Goal: Task Accomplishment & Management: Use online tool/utility

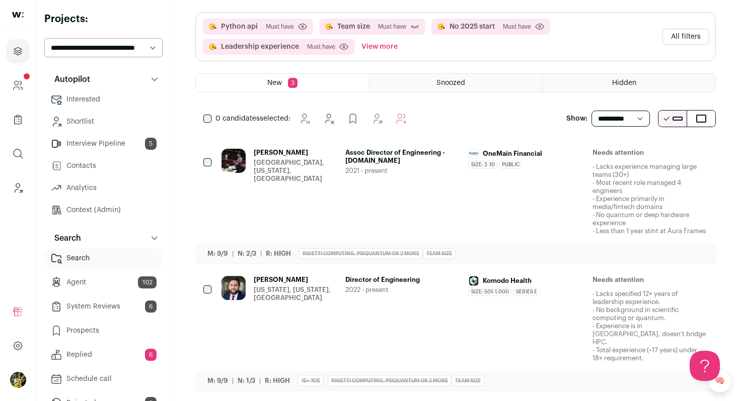
click at [142, 48] on select "**********" at bounding box center [103, 47] width 118 height 19
select select "*****"
click at [44, 38] on select "**********" at bounding box center [103, 47] width 118 height 19
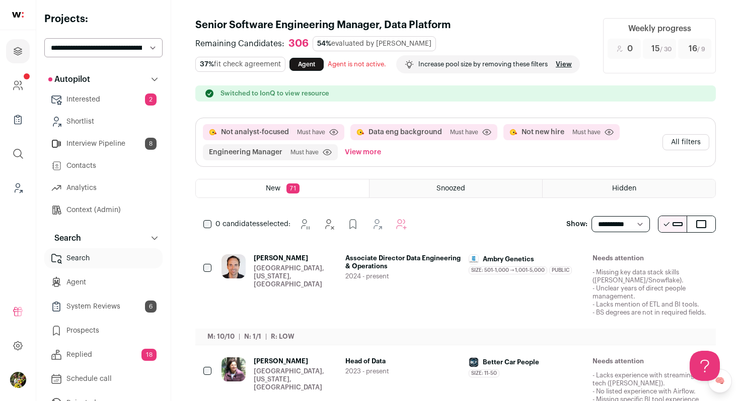
click at [672, 142] on button "All filters" at bounding box center [685, 142] width 47 height 16
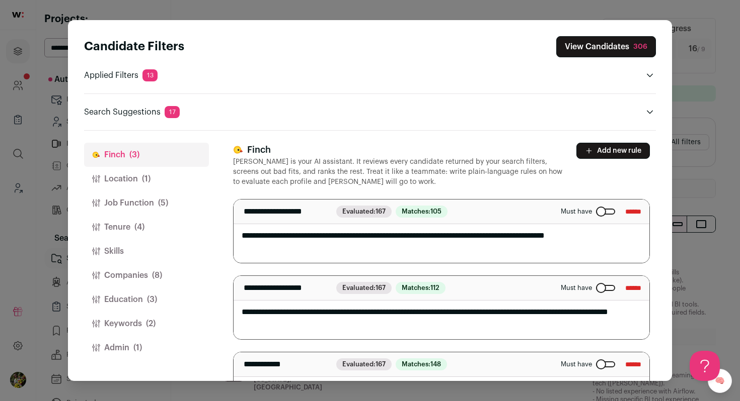
scroll to position [47, 0]
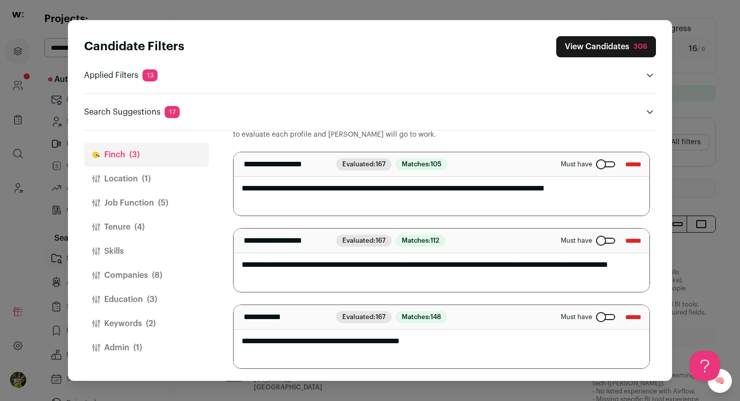
click at [167, 341] on button "Admin (1)" at bounding box center [146, 348] width 125 height 24
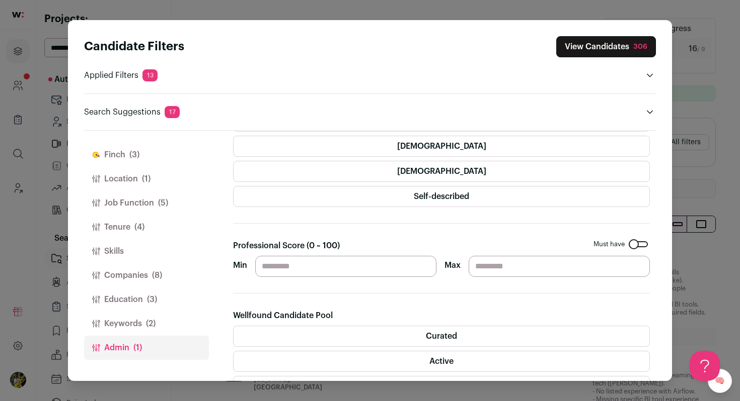
scroll to position [1, 0]
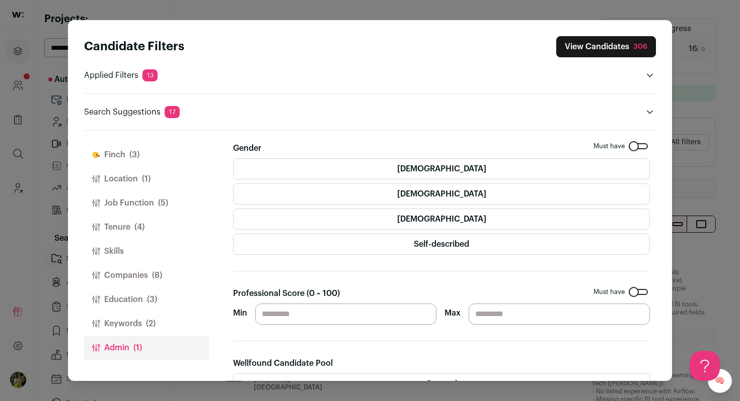
click at [456, 171] on label "[DEMOGRAPHIC_DATA]" at bounding box center [441, 168] width 417 height 21
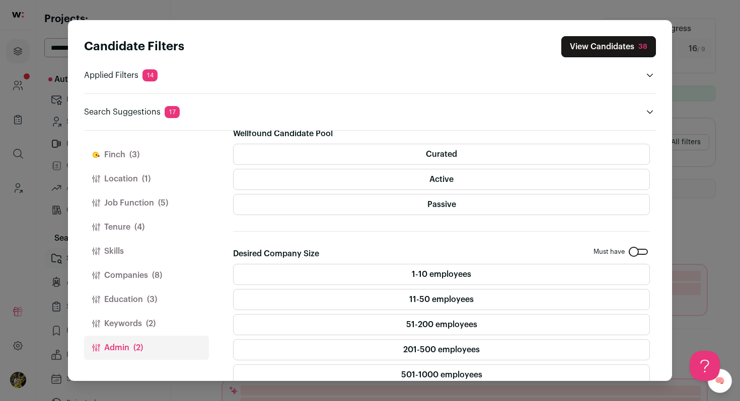
scroll to position [272, 0]
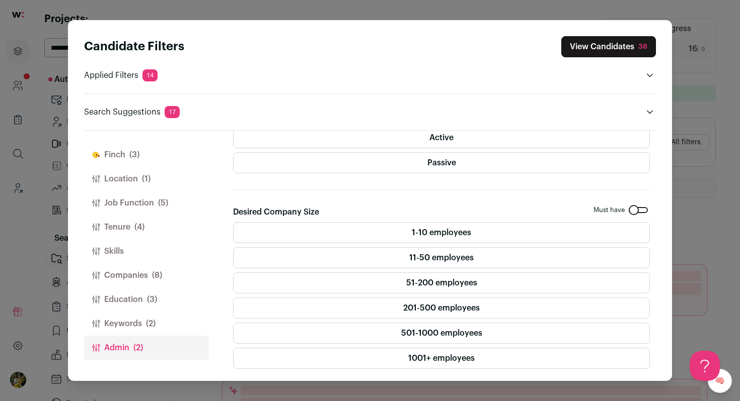
click at [132, 332] on button "Keywords (2)" at bounding box center [146, 324] width 125 height 24
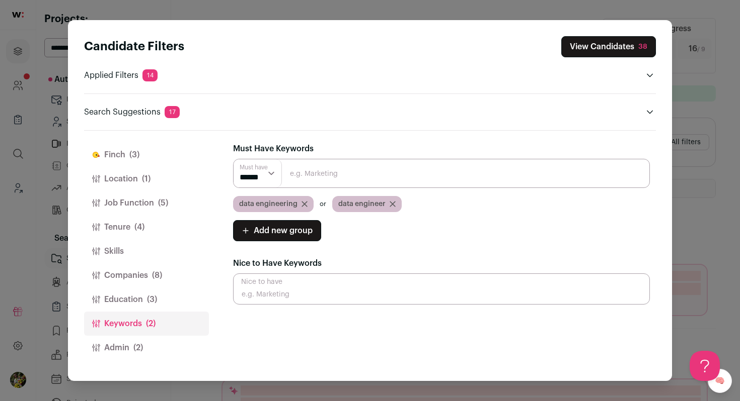
click at [146, 305] on button "Education (3)" at bounding box center [146, 300] width 125 height 24
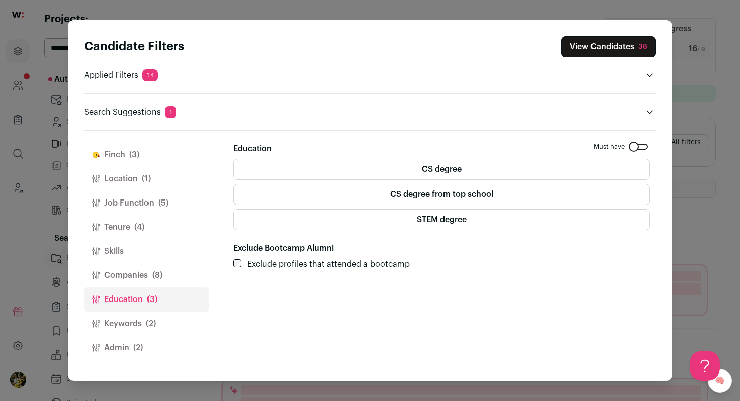
click at [162, 280] on span "(8)" at bounding box center [157, 276] width 10 height 12
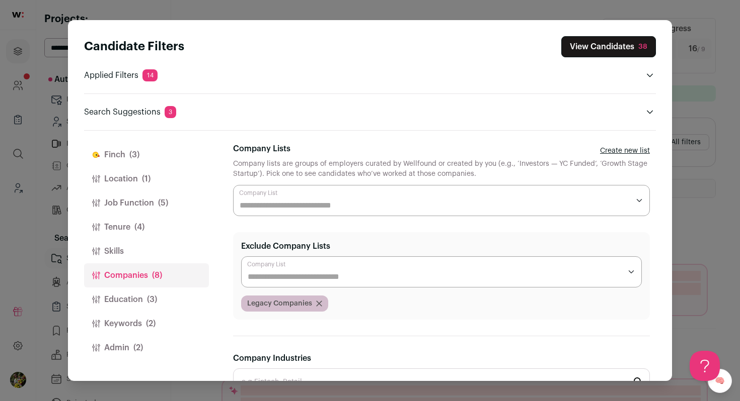
click at [157, 228] on button "Tenure (4)" at bounding box center [146, 227] width 125 height 24
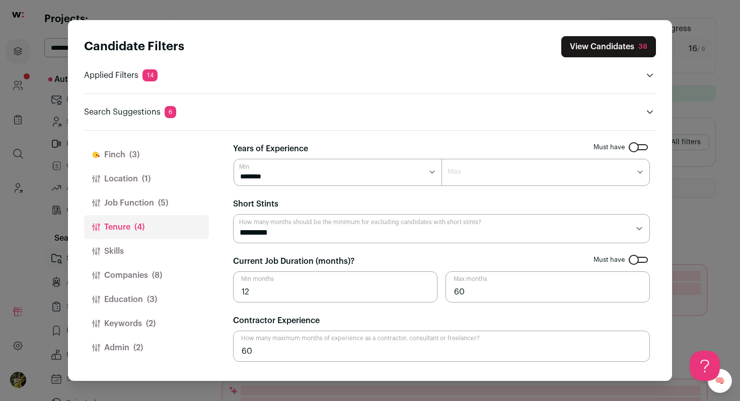
click at [182, 202] on button "Job Function (5)" at bounding box center [146, 203] width 125 height 24
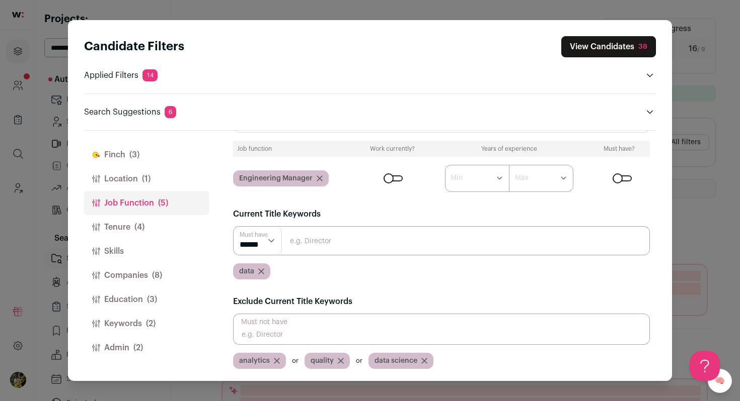
scroll to position [44, 0]
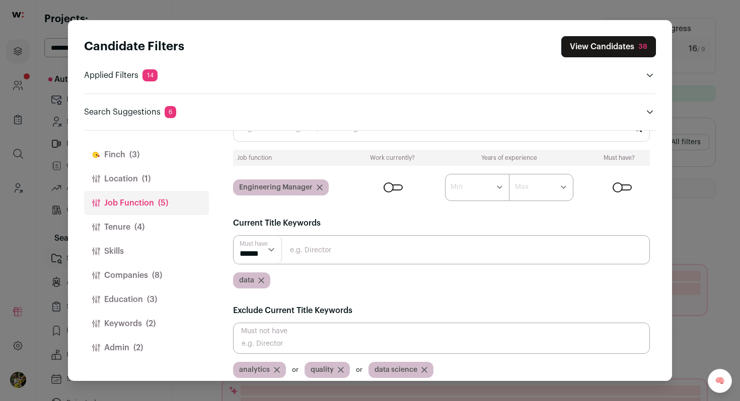
click at [387, 190] on div "Close modal via background" at bounding box center [392, 188] width 19 height 6
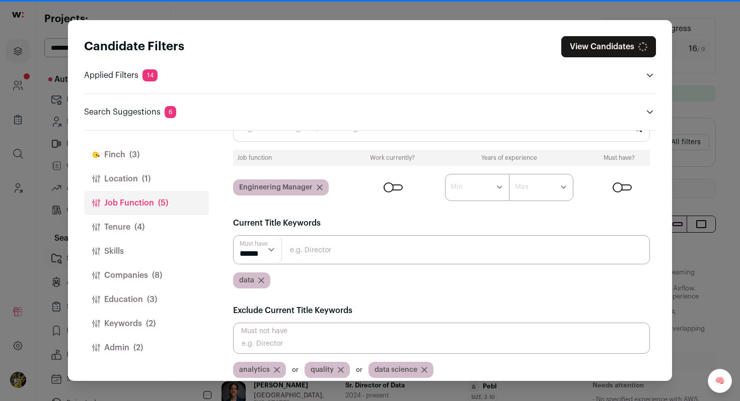
scroll to position [53, 0]
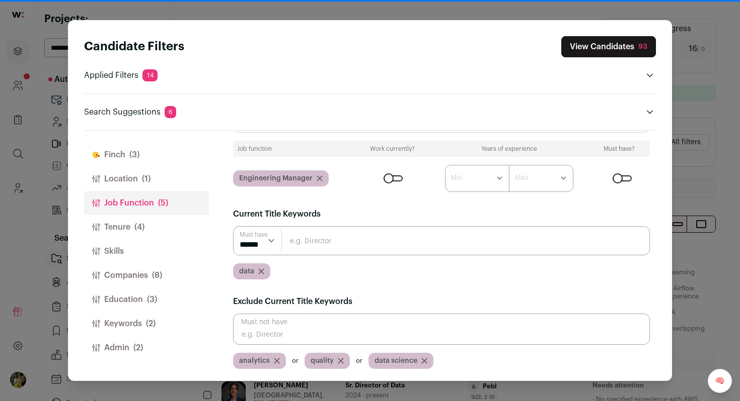
click at [160, 182] on button "Location (1)" at bounding box center [146, 179] width 125 height 24
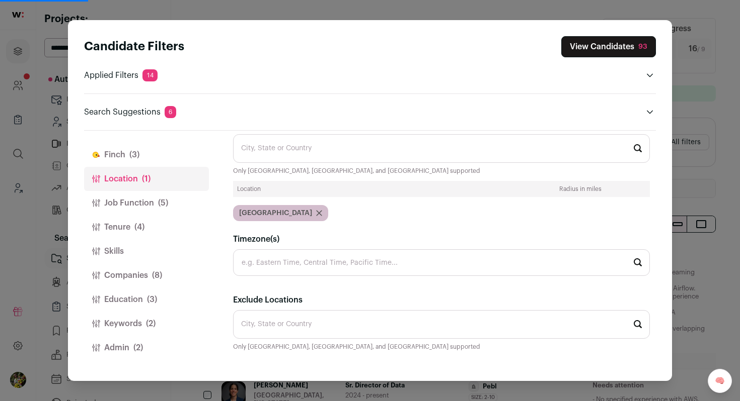
click at [166, 156] on button "[PERSON_NAME] (3)" at bounding box center [146, 155] width 125 height 24
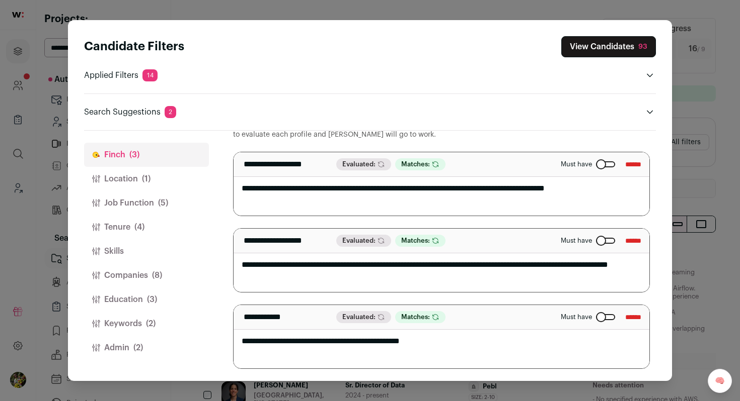
click at [613, 52] on button "View Candidates 93" at bounding box center [608, 46] width 95 height 21
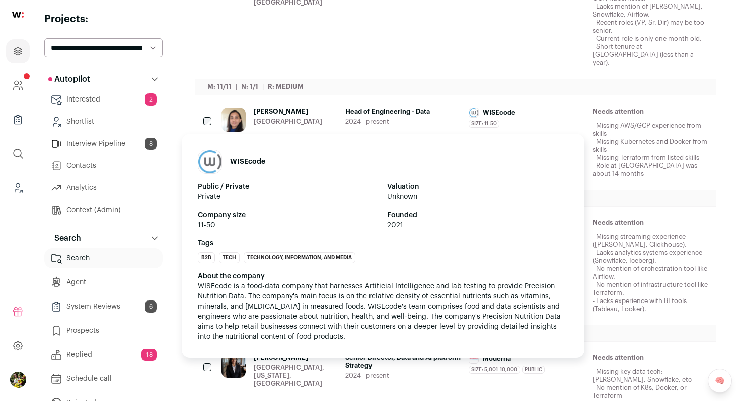
scroll to position [420, 0]
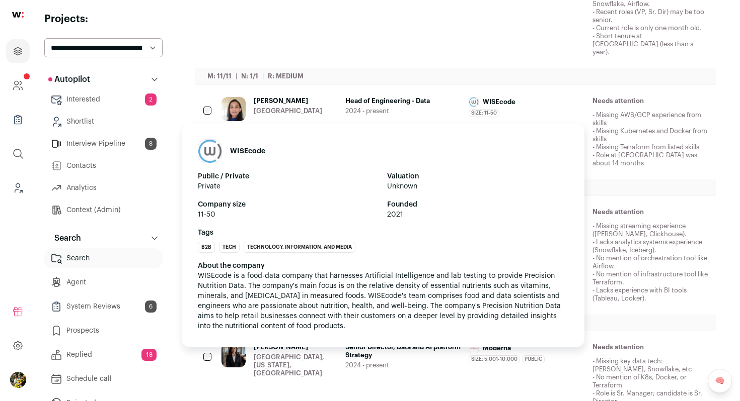
click at [549, 109] on div "Size: 11-50 WISEcode's size has been 11-50 employees during [PERSON_NAME]'s tim…" at bounding box center [526, 113] width 116 height 8
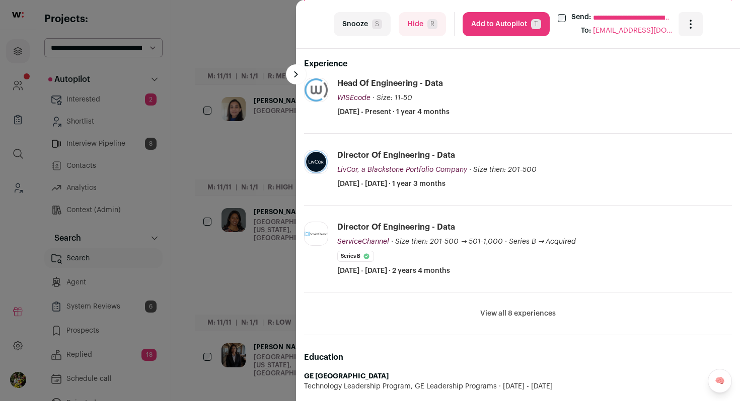
scroll to position [336, 0]
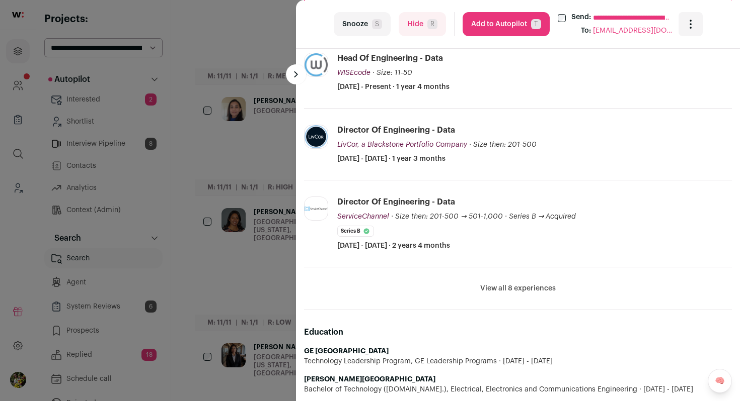
click at [541, 288] on button "View all 8 experiences" at bounding box center [517, 289] width 75 height 10
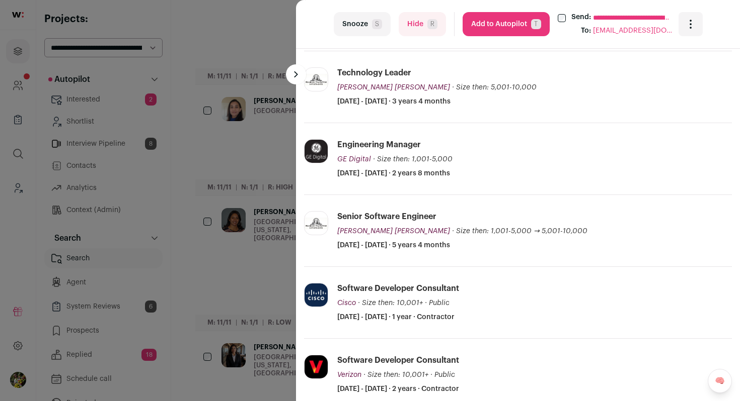
scroll to position [555, 0]
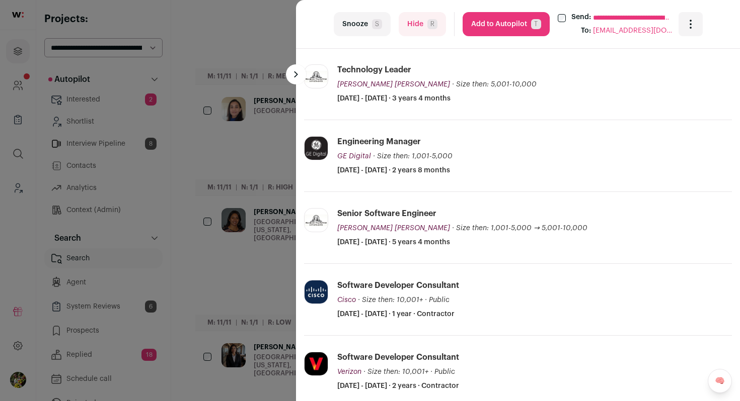
click at [499, 23] on button "Add to Autopilot T" at bounding box center [505, 24] width 87 height 24
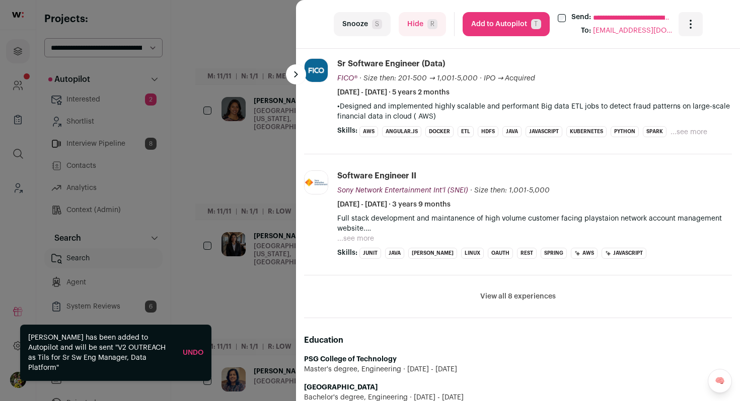
scroll to position [527, 0]
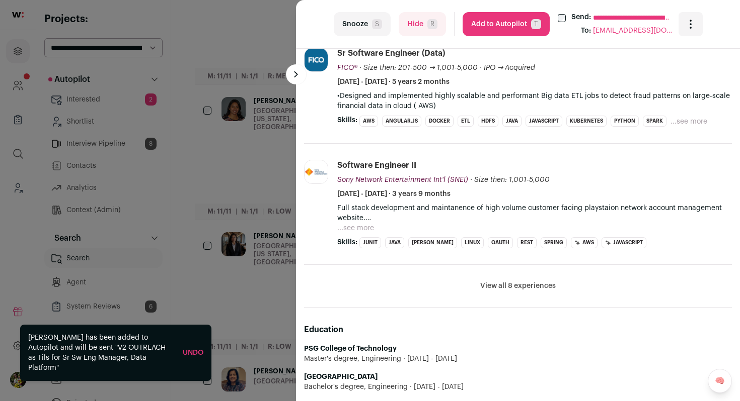
click at [513, 283] on button "View all 8 experiences" at bounding box center [517, 286] width 75 height 10
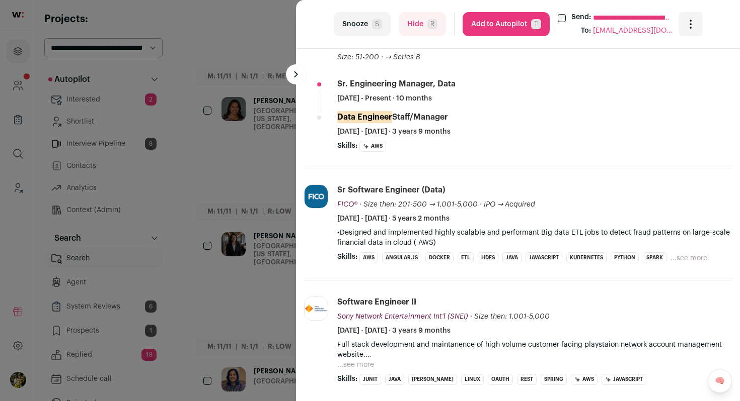
scroll to position [399, 0]
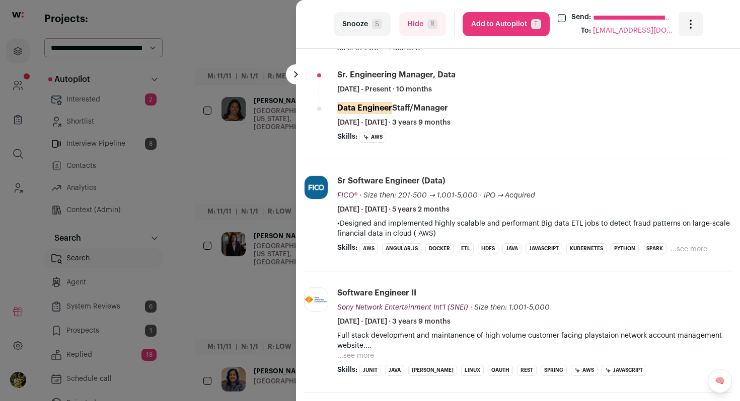
click at [506, 23] on button "Add to Autopilot T" at bounding box center [505, 24] width 87 height 24
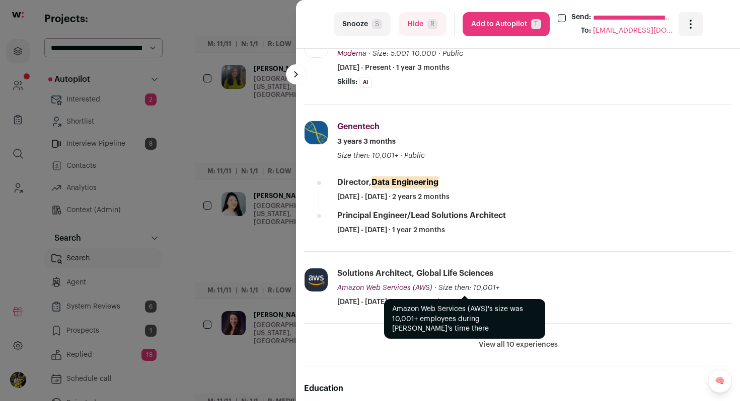
scroll to position [365, 0]
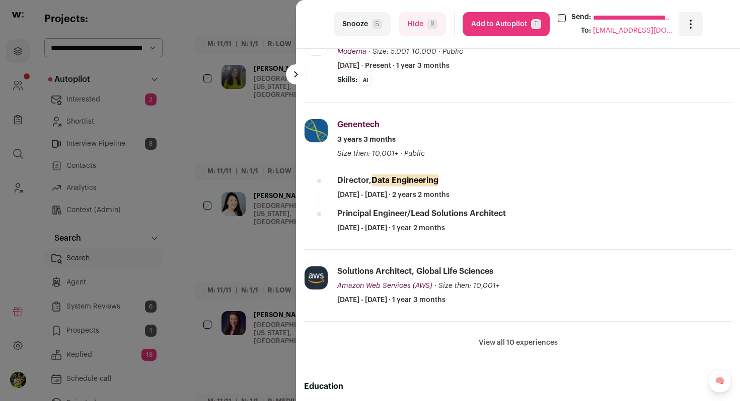
click at [517, 342] on button "View all 10 experiences" at bounding box center [517, 343] width 79 height 10
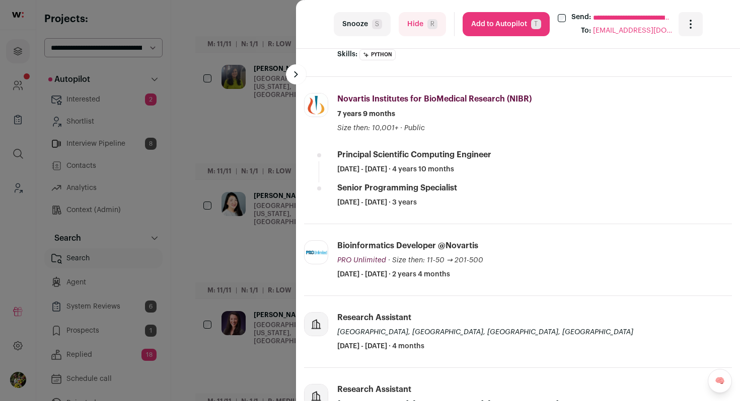
scroll to position [724, 0]
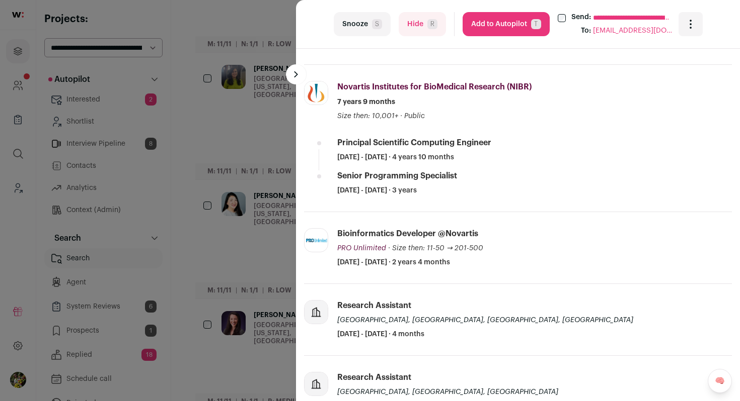
click at [535, 32] on button "Add to Autopilot T" at bounding box center [505, 24] width 87 height 24
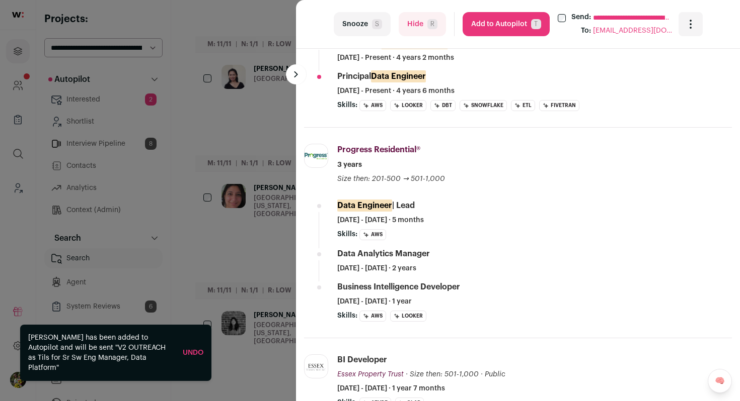
scroll to position [442, 0]
drag, startPoint x: 523, startPoint y: 26, endPoint x: 539, endPoint y: 79, distance: 55.9
click at [538, 77] on turbo-frame "**********" at bounding box center [518, 200] width 444 height 401
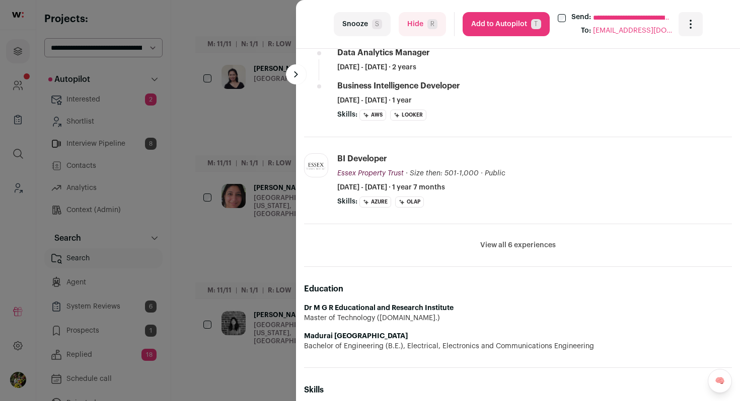
scroll to position [661, 0]
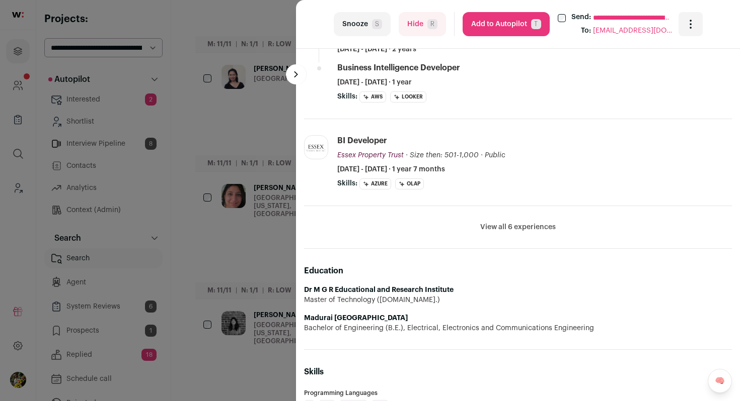
click at [510, 222] on button "View all 6 experiences" at bounding box center [517, 227] width 75 height 10
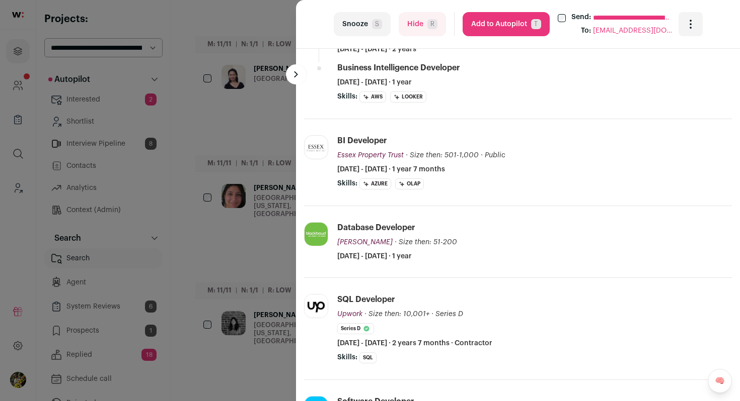
click at [518, 16] on button "Add to Autopilot T" at bounding box center [505, 24] width 87 height 24
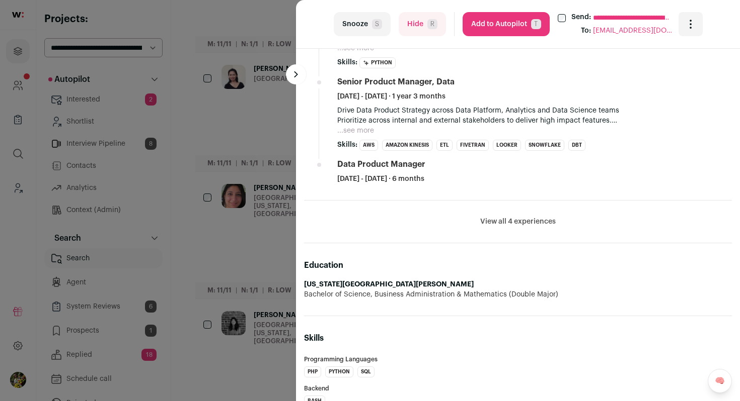
scroll to position [738, 0]
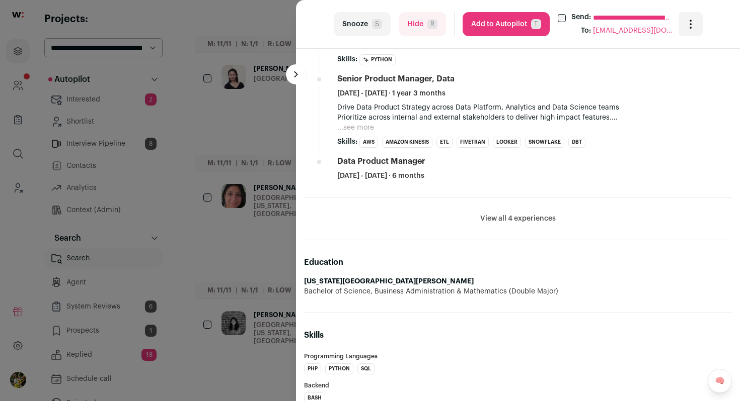
click at [491, 221] on button "View all 4 experiences" at bounding box center [517, 219] width 75 height 10
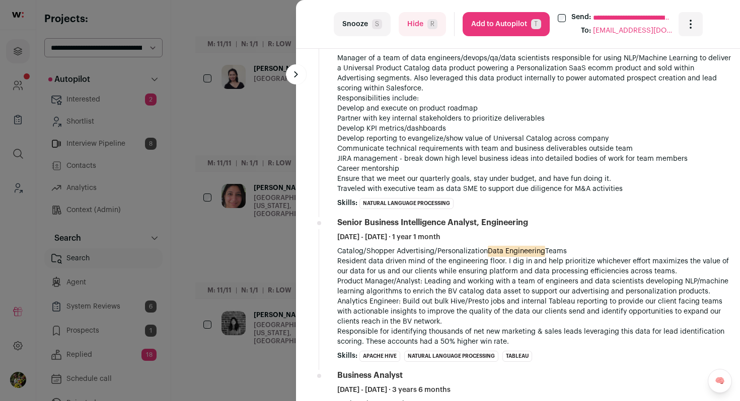
scroll to position [993, 0]
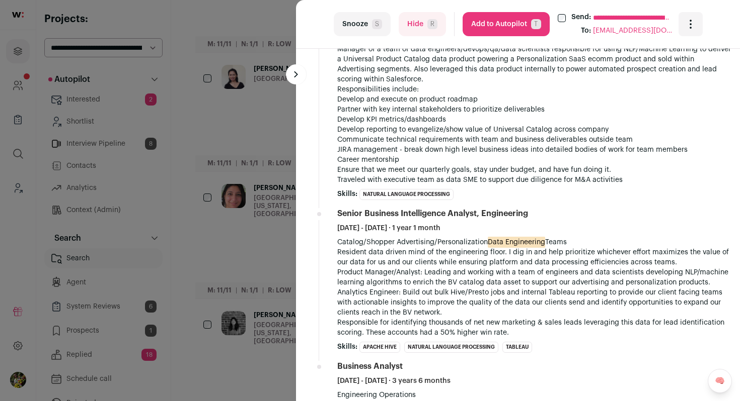
click at [513, 29] on button "Add to Autopilot T" at bounding box center [505, 24] width 87 height 24
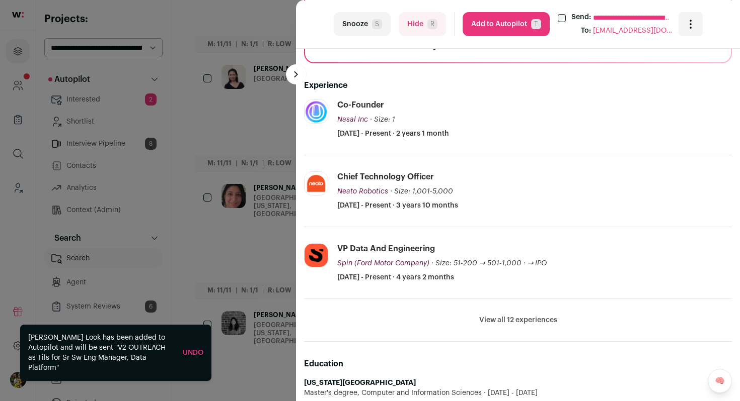
scroll to position [300, 0]
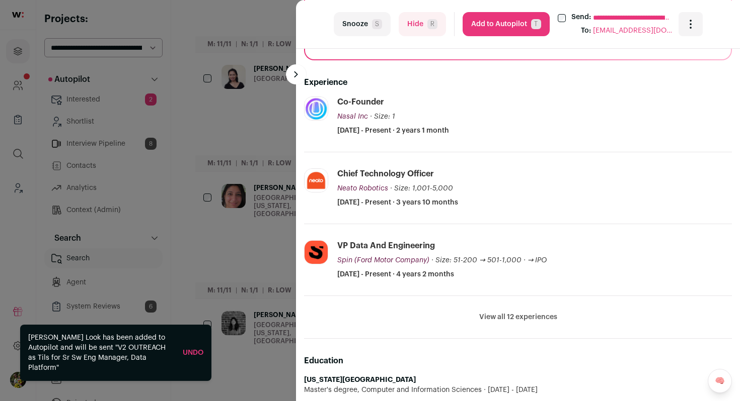
click at [506, 317] on button "View all 12 experiences" at bounding box center [518, 317] width 78 height 10
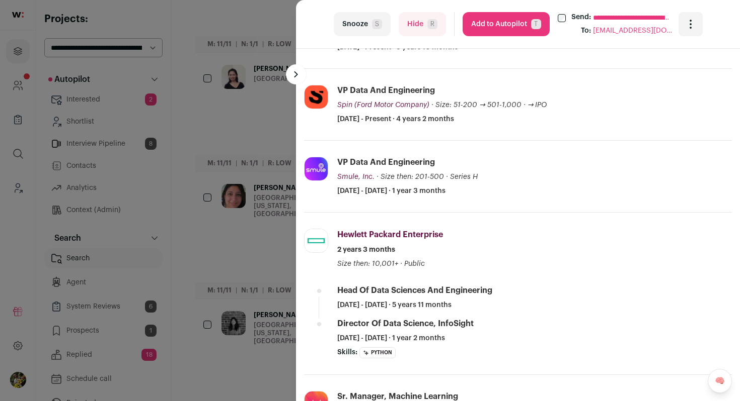
scroll to position [457, 0]
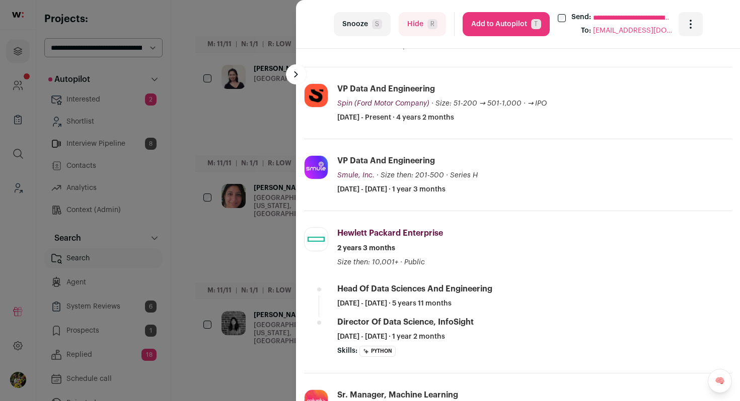
click at [506, 30] on button "Add to Autopilot T" at bounding box center [505, 24] width 87 height 24
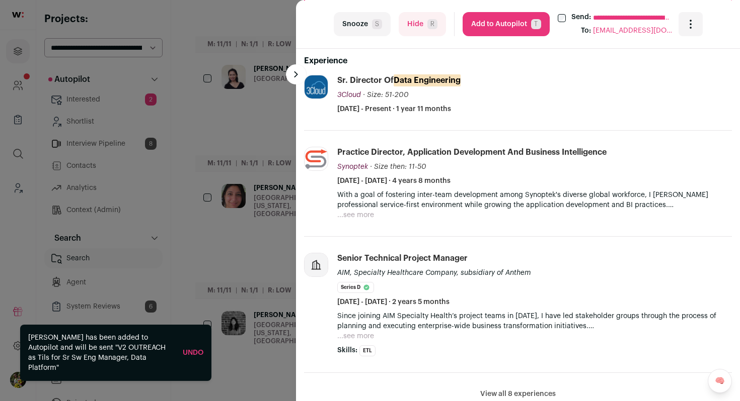
scroll to position [320, 0]
click at [427, 24] on span "R" at bounding box center [432, 24] width 10 height 10
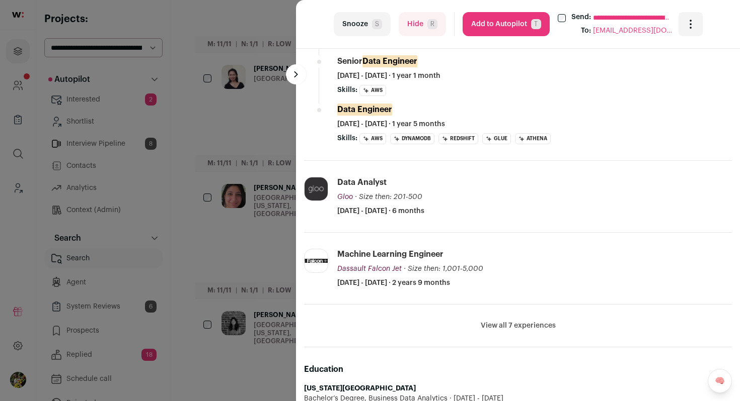
scroll to position [441, 0]
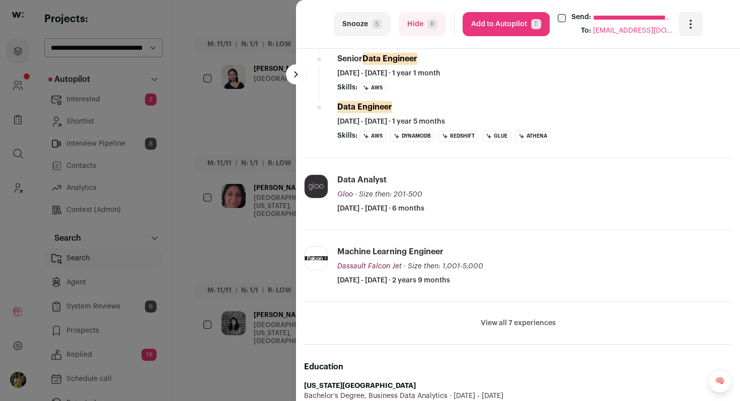
click at [502, 316] on li "View all 7 experiences View less" at bounding box center [518, 323] width 428 height 43
click at [500, 324] on button "View all 7 experiences" at bounding box center [517, 323] width 75 height 10
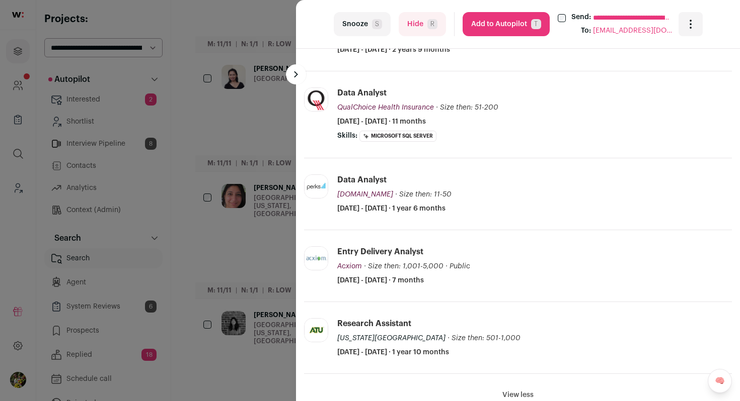
scroll to position [682, 0]
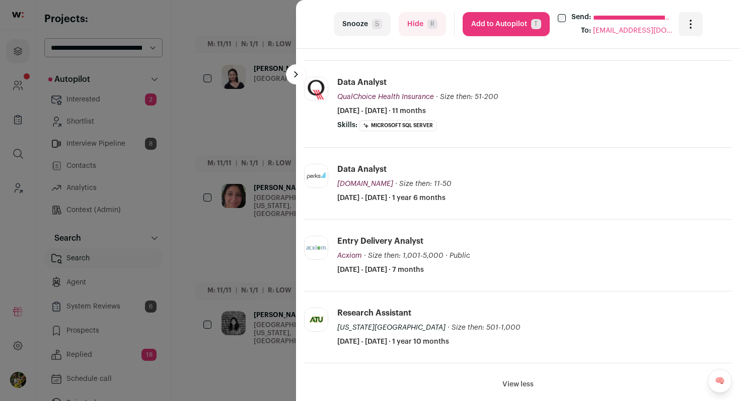
click at [418, 28] on button "Hide R" at bounding box center [421, 24] width 47 height 24
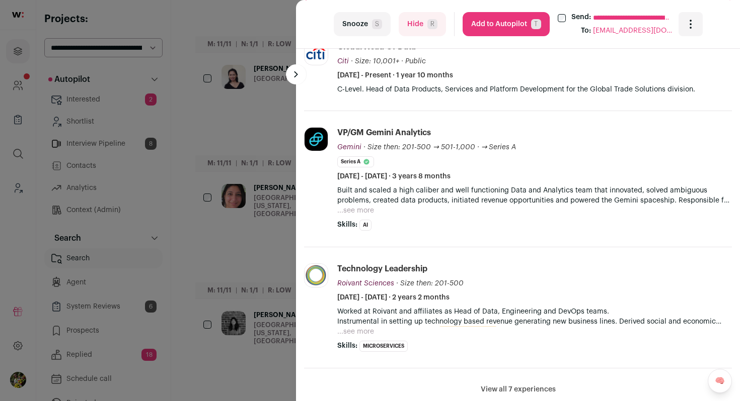
scroll to position [303, 0]
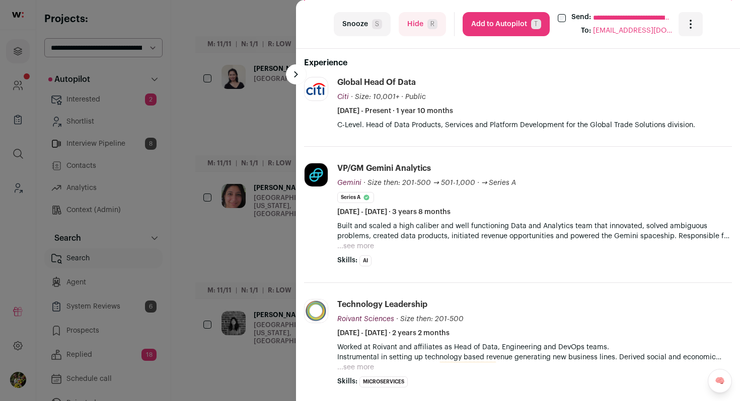
drag, startPoint x: 410, startPoint y: 29, endPoint x: 419, endPoint y: 100, distance: 71.0
click at [419, 97] on turbo-frame "**********" at bounding box center [518, 200] width 444 height 401
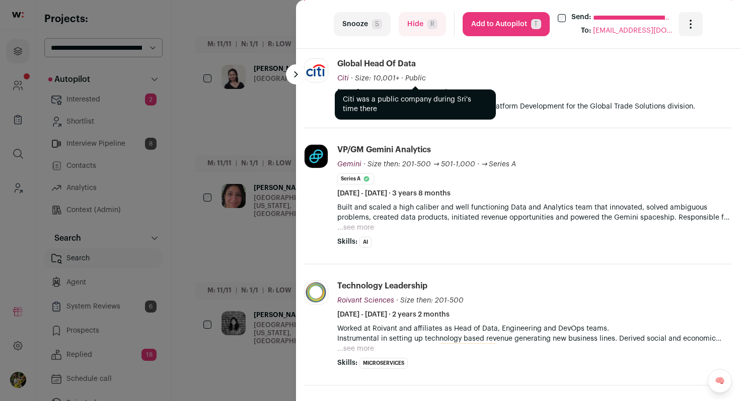
scroll to position [325, 0]
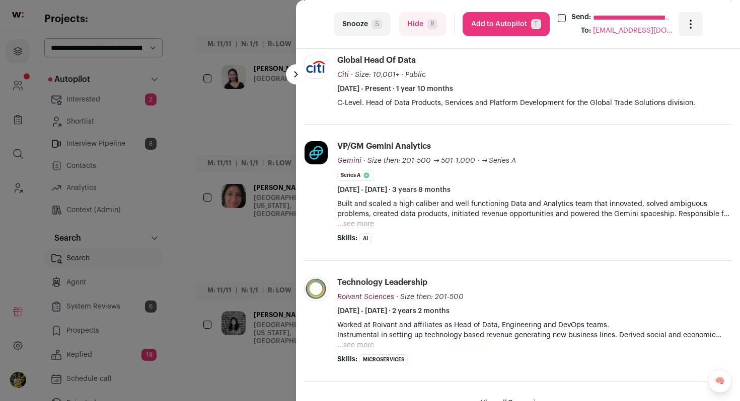
click at [420, 23] on button "Hide R" at bounding box center [421, 24] width 47 height 24
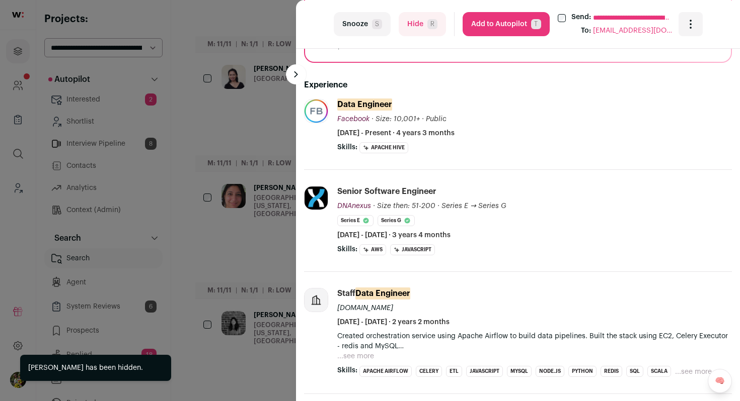
scroll to position [308, 0]
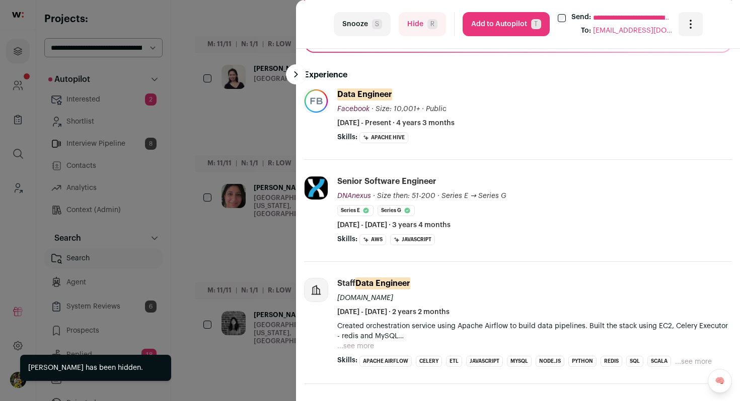
click at [411, 35] on button "Hide R" at bounding box center [421, 24] width 47 height 24
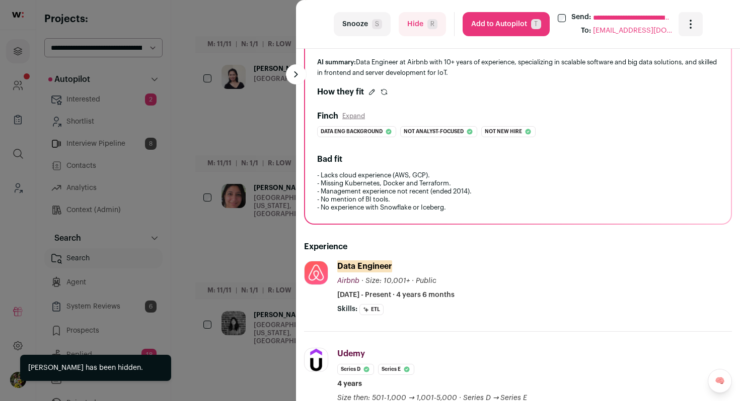
scroll to position [181, 0]
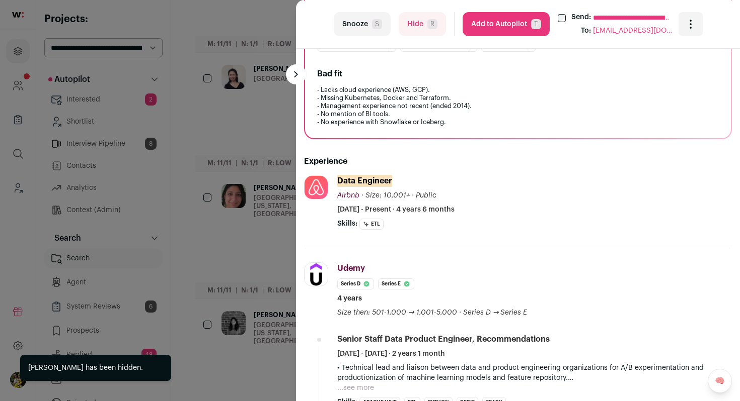
click at [249, 170] on div "**********" at bounding box center [370, 200] width 740 height 401
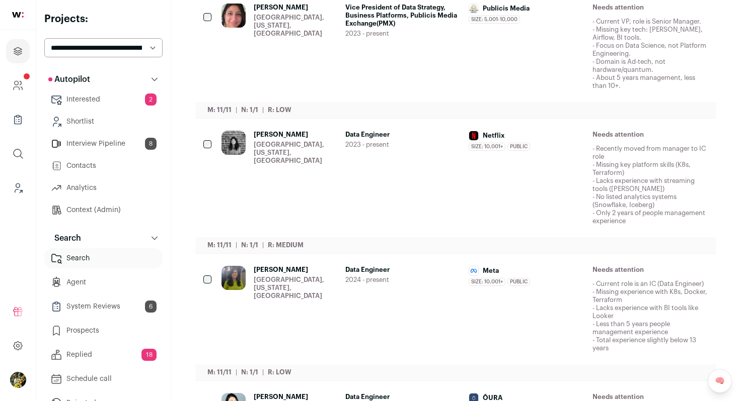
scroll to position [0, 0]
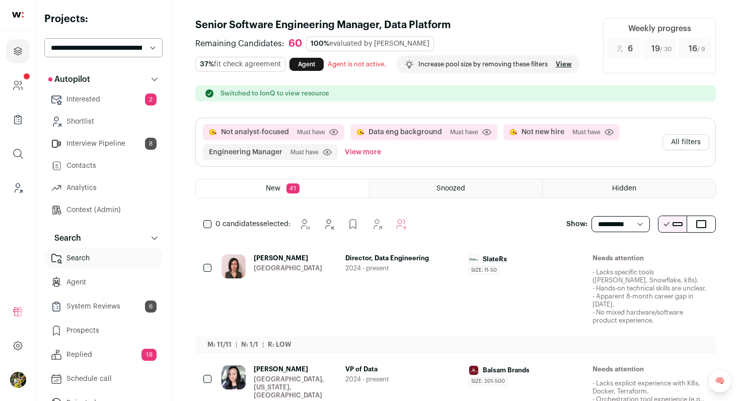
click at [684, 149] on button "All filters" at bounding box center [685, 142] width 47 height 16
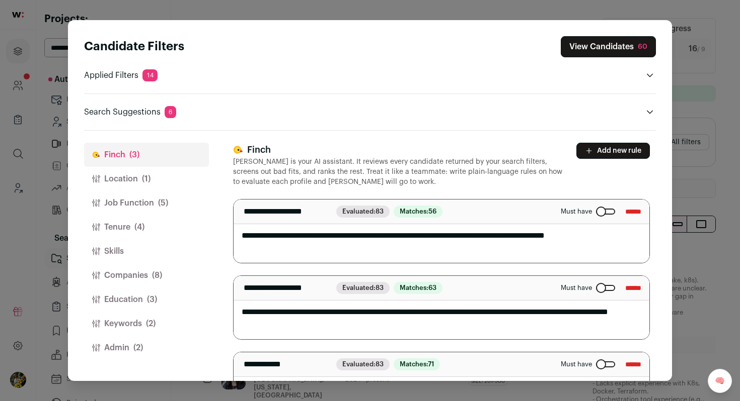
click at [153, 175] on button "Location (1)" at bounding box center [146, 179] width 125 height 24
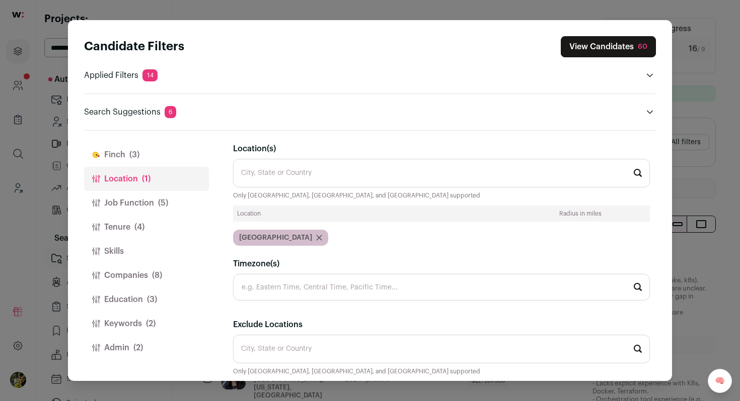
click at [159, 204] on span "(5)" at bounding box center [163, 203] width 10 height 12
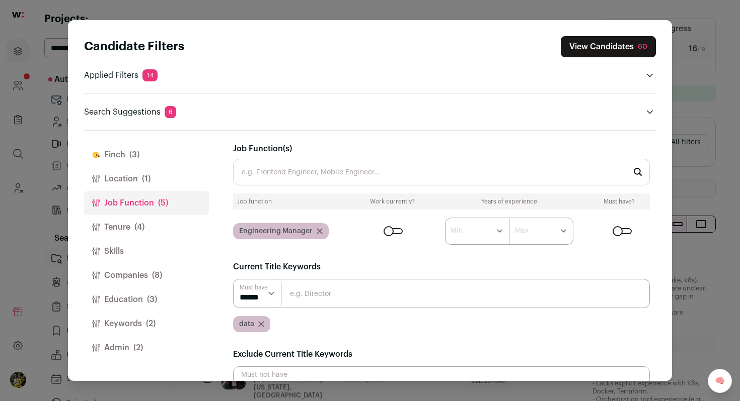
click at [396, 231] on div "Close modal via background" at bounding box center [392, 231] width 19 height 6
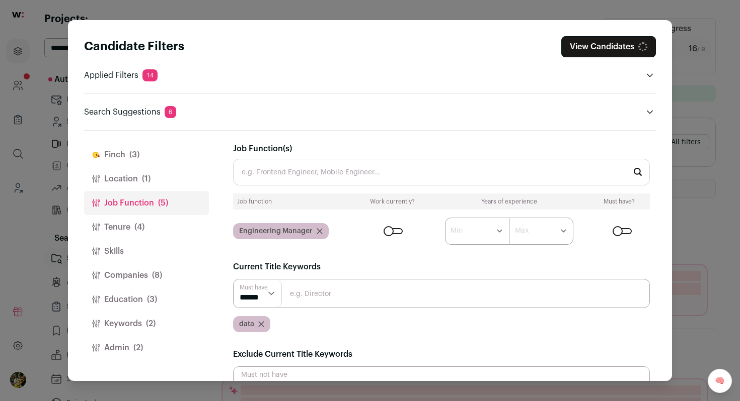
scroll to position [53, 0]
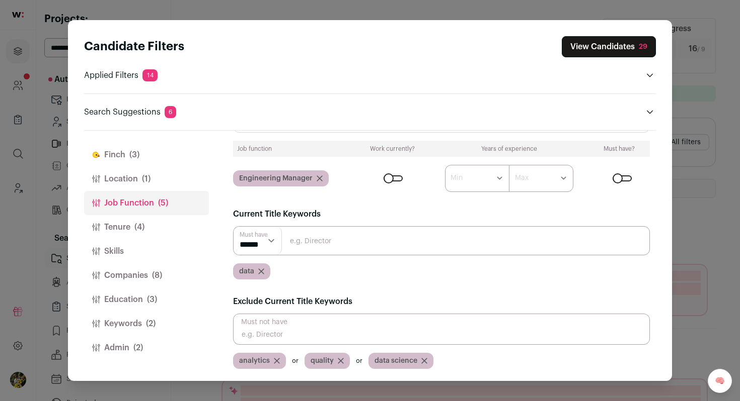
click at [263, 271] on icon "Close modal via background" at bounding box center [261, 272] width 6 height 6
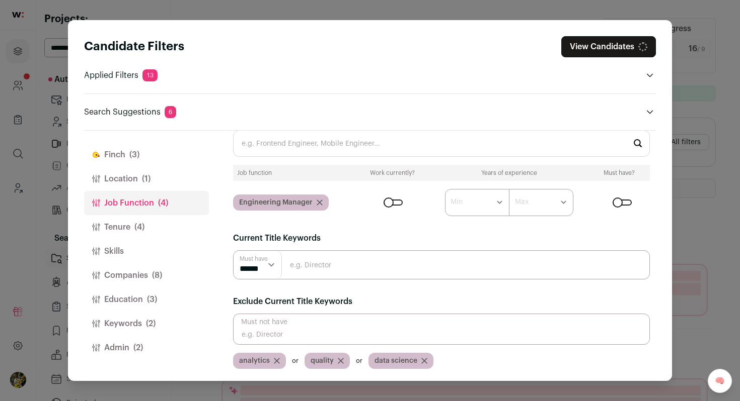
scroll to position [29, 0]
click at [154, 327] on span "(2)" at bounding box center [151, 324] width 10 height 12
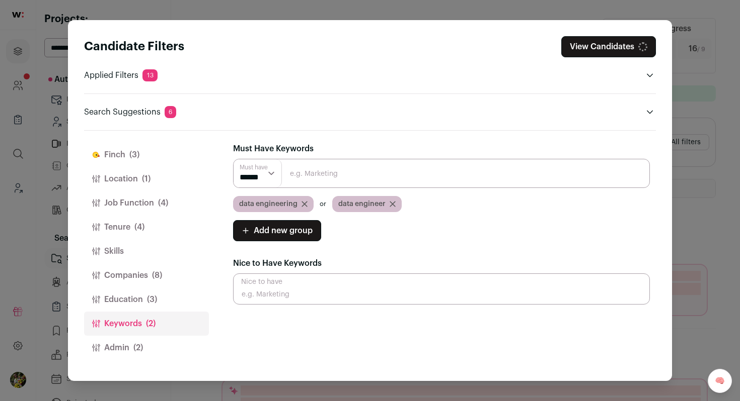
scroll to position [0, 0]
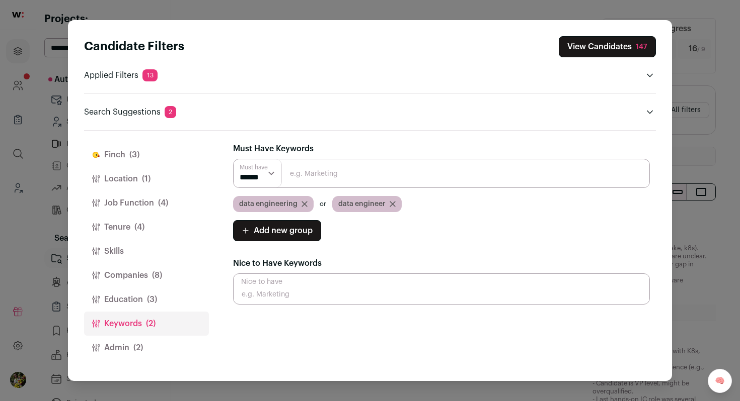
click at [351, 203] on span "data engineer" at bounding box center [361, 204] width 47 height 10
click at [301, 230] on span "Add new group" at bounding box center [283, 231] width 59 height 12
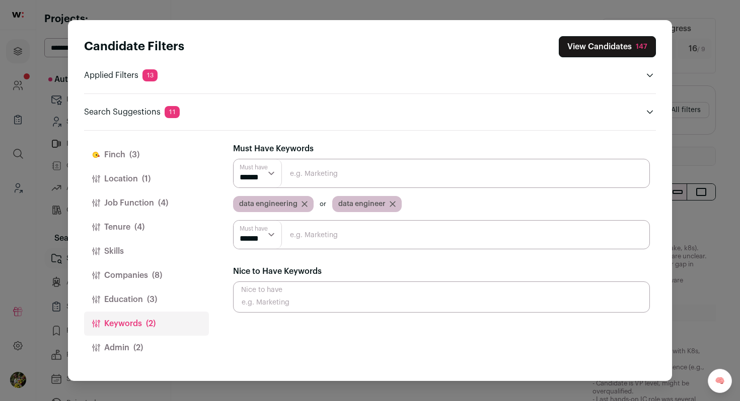
click at [301, 230] on input "Close modal via background" at bounding box center [441, 234] width 417 height 29
paste input "Snowflake"
type input "Snowflake"
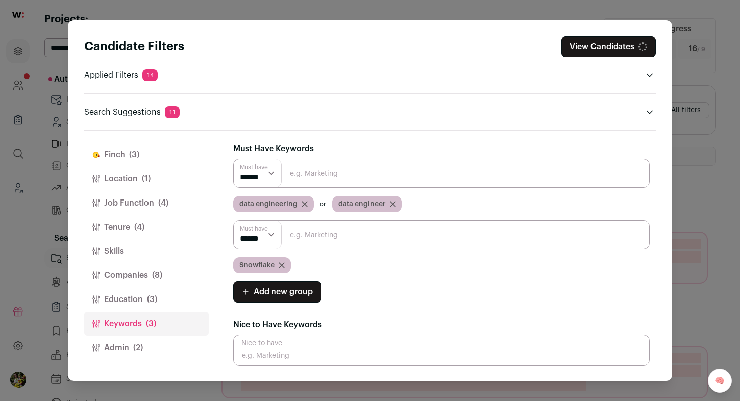
click at [322, 241] on input "Close modal via background" at bounding box center [441, 234] width 417 height 29
type input "C"
type input "Iceberg"
click at [266, 241] on select "****** ******" at bounding box center [257, 235] width 48 height 28
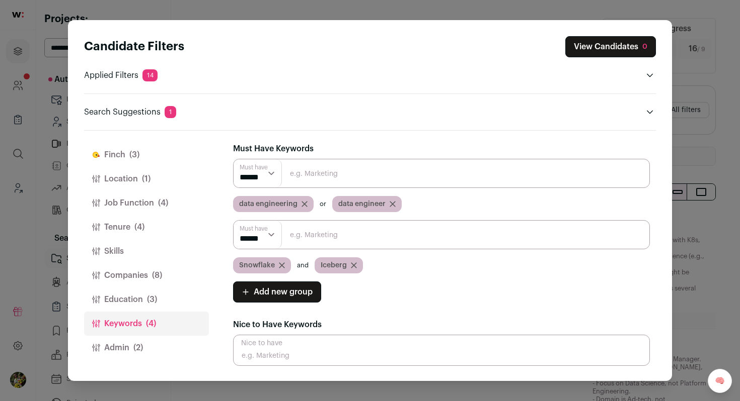
select select "**"
click at [233, 221] on select "****** ******" at bounding box center [257, 235] width 48 height 28
click at [502, 235] on input "Close modal via background" at bounding box center [441, 234] width 417 height 29
paste input "Airflow"
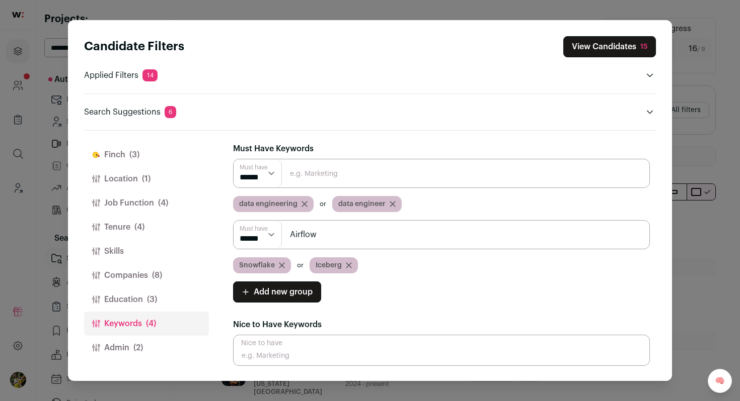
type input "Airflow"
click at [357, 232] on input "Close modal via background" at bounding box center [441, 234] width 417 height 29
paste input "quantum"
type input "quantum"
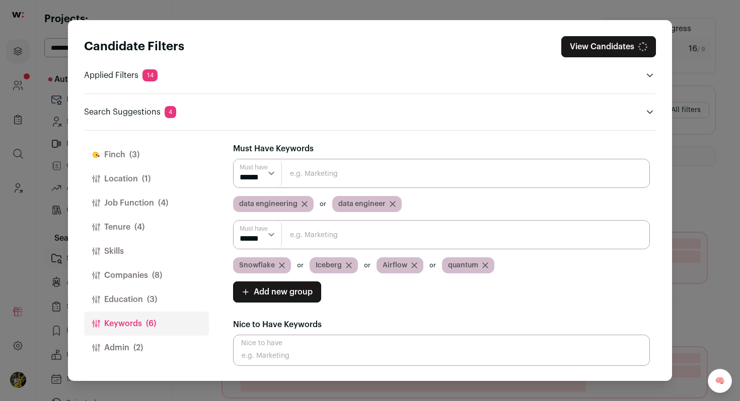
click at [598, 52] on button "View Candidates" at bounding box center [608, 46] width 95 height 21
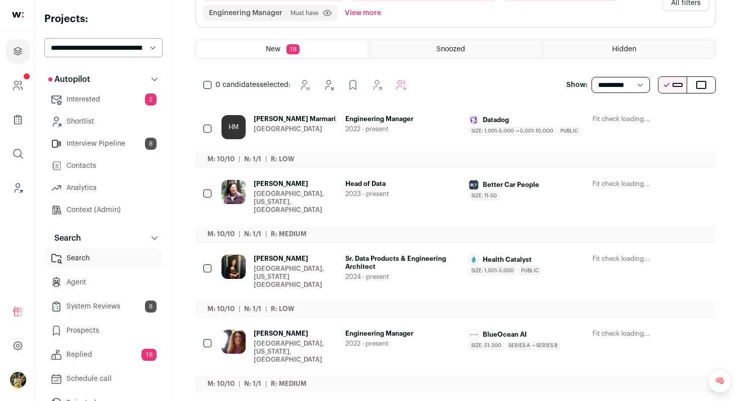
scroll to position [110, 0]
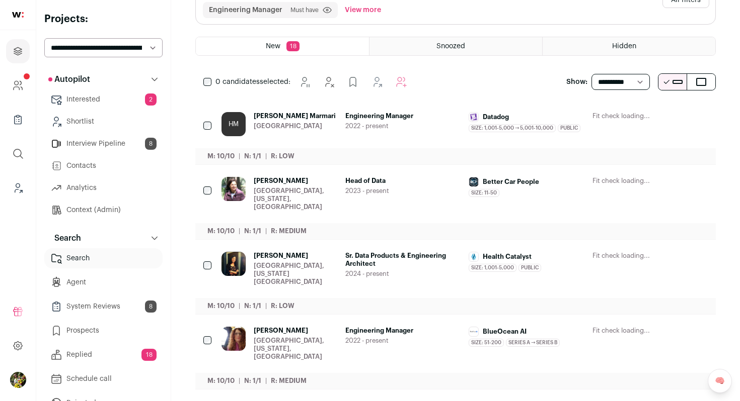
click at [457, 118] on span "Engineering Manager" at bounding box center [403, 116] width 116 height 8
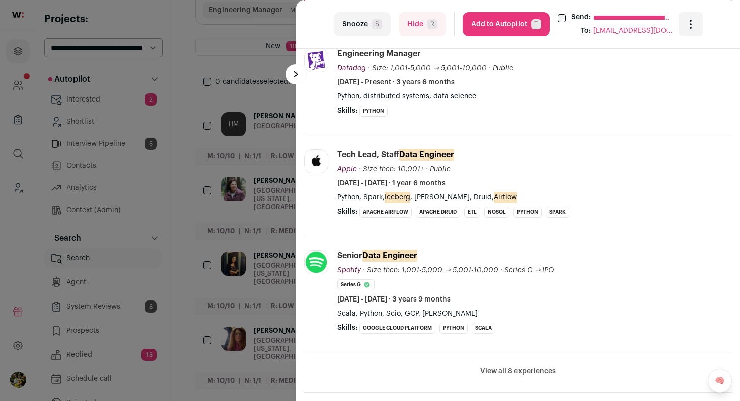
scroll to position [294, 0]
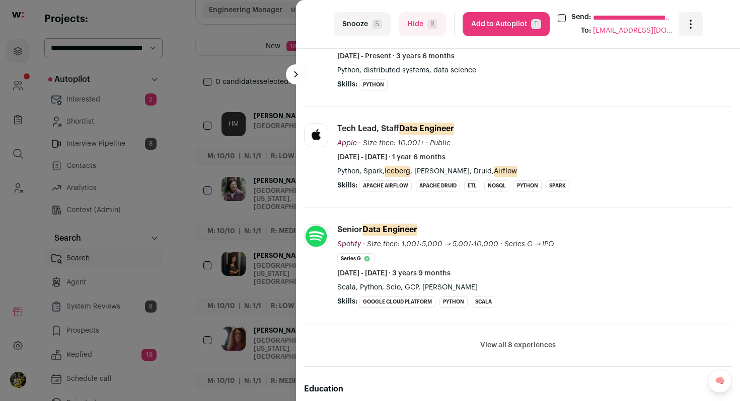
click at [516, 23] on button "Add to Autopilot T" at bounding box center [505, 24] width 87 height 24
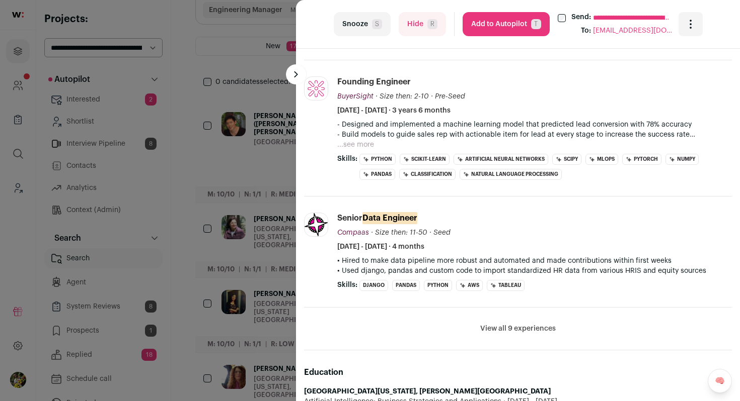
scroll to position [413, 0]
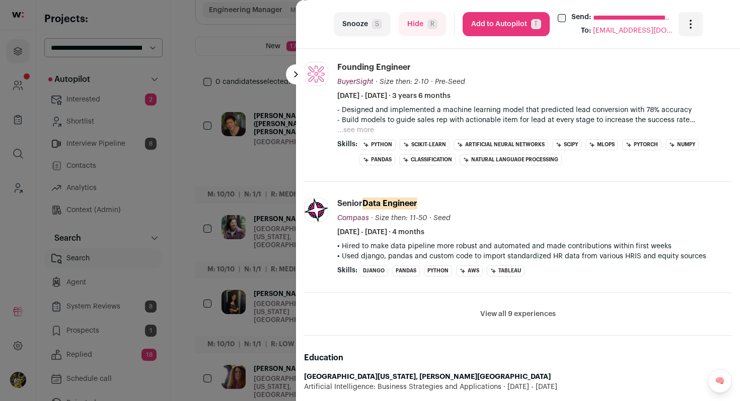
click at [367, 133] on button "...see more" at bounding box center [355, 130] width 37 height 10
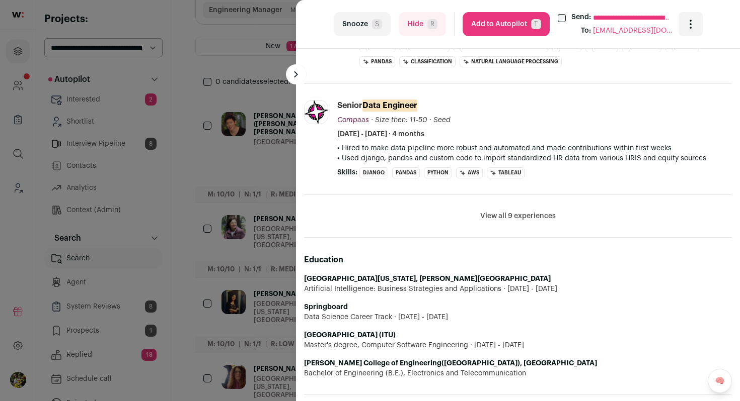
scroll to position [523, 0]
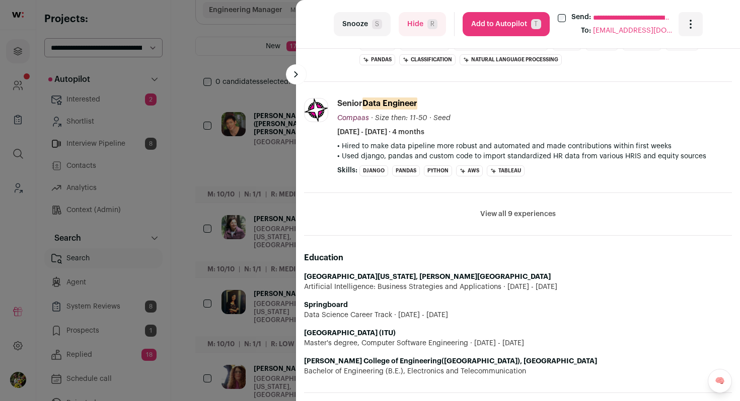
click at [524, 211] on button "View all 9 experiences" at bounding box center [517, 214] width 75 height 10
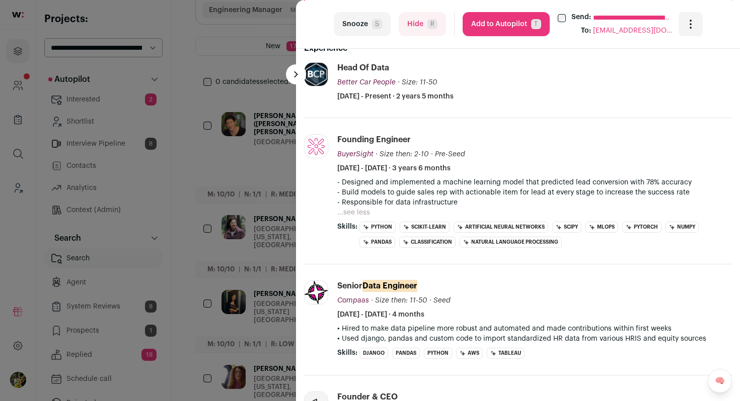
scroll to position [331, 0]
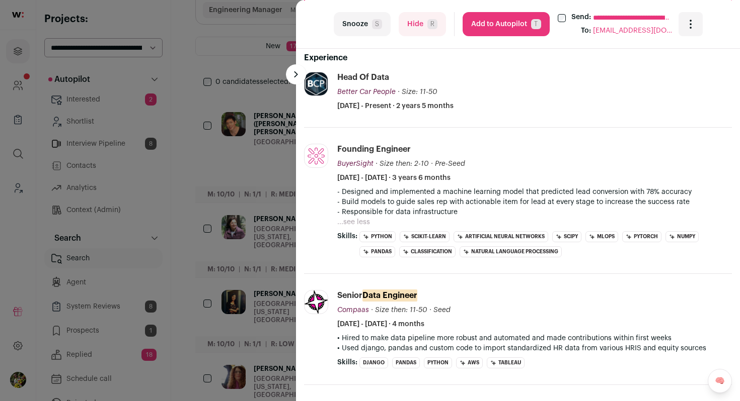
click at [426, 24] on button "Hide R" at bounding box center [421, 24] width 47 height 24
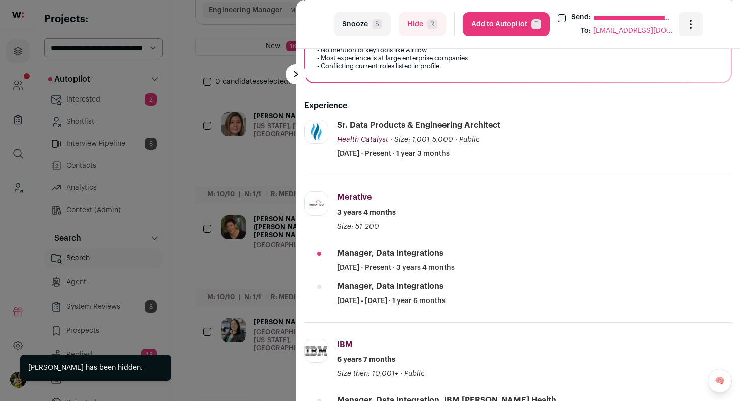
scroll to position [283, 0]
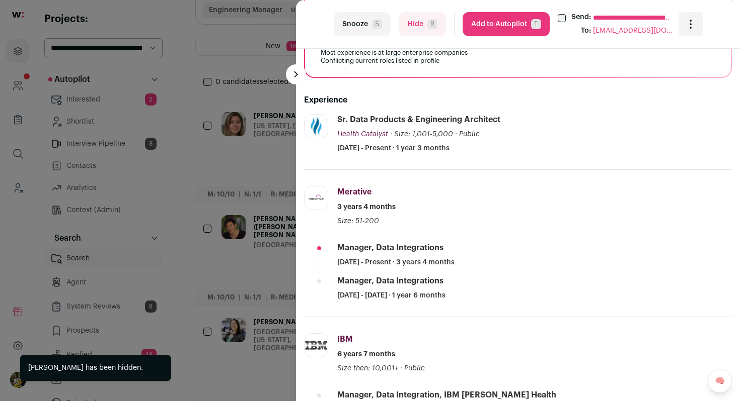
click at [430, 28] on span "R" at bounding box center [432, 24] width 10 height 10
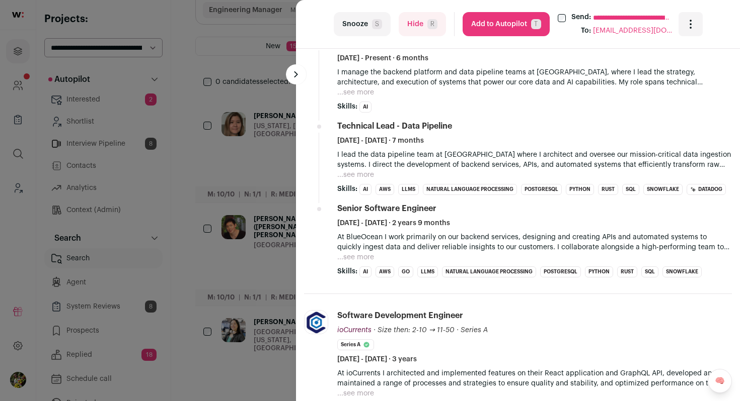
scroll to position [417, 0]
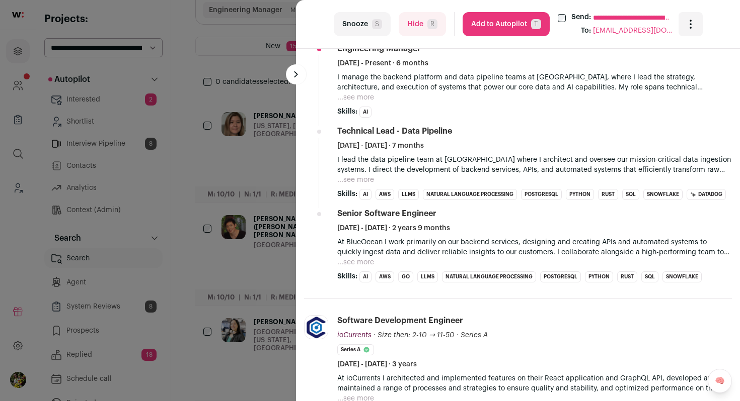
click at [367, 183] on button "...see more" at bounding box center [355, 180] width 37 height 10
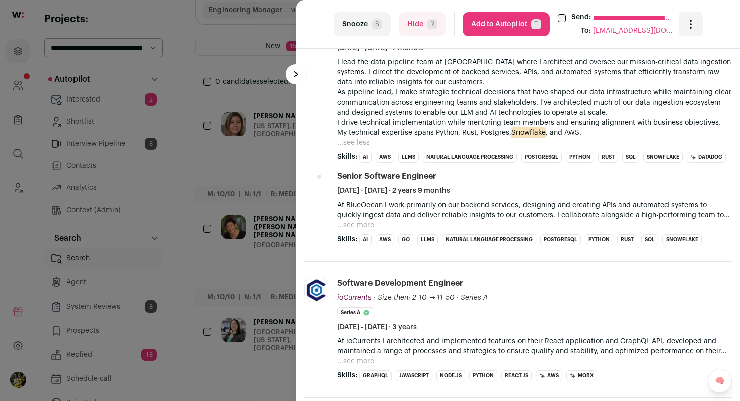
scroll to position [554, 0]
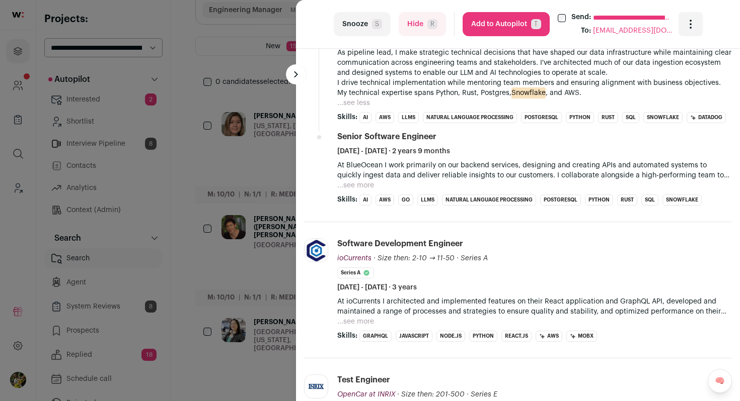
click at [385, 164] on p "At BlueOcean I work primarily on our backend services, designing and creating A…" at bounding box center [534, 170] width 394 height 20
click at [363, 191] on button "...see more" at bounding box center [355, 186] width 37 height 10
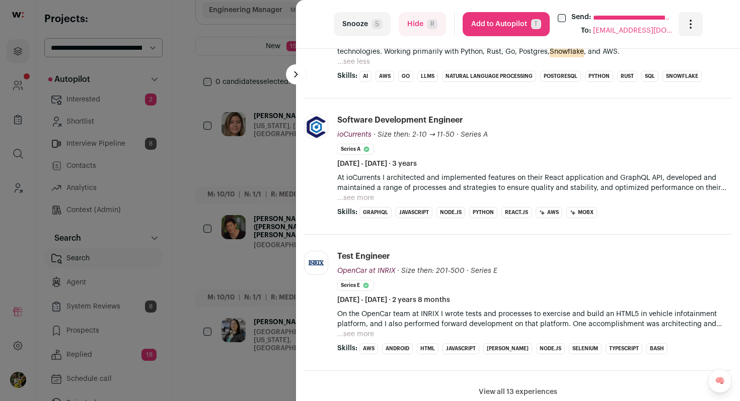
scroll to position [732, 0]
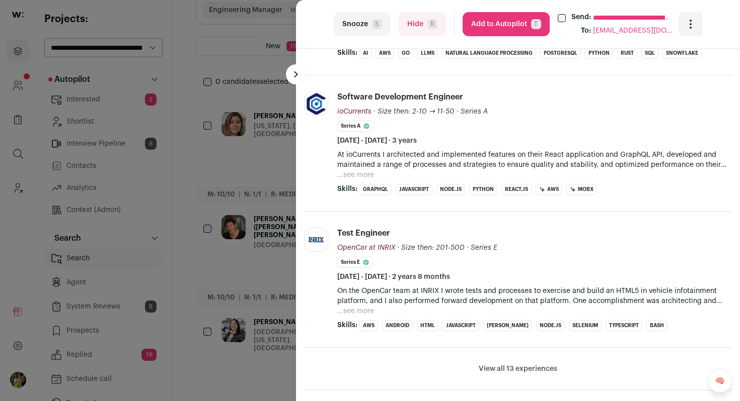
click at [367, 180] on button "...see more" at bounding box center [355, 175] width 37 height 10
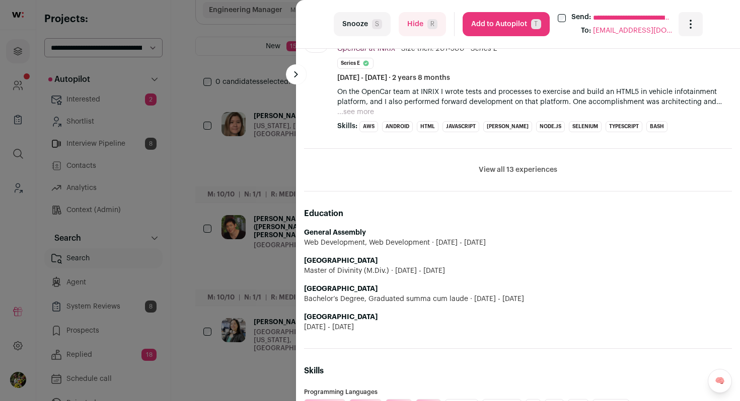
scroll to position [988, 0]
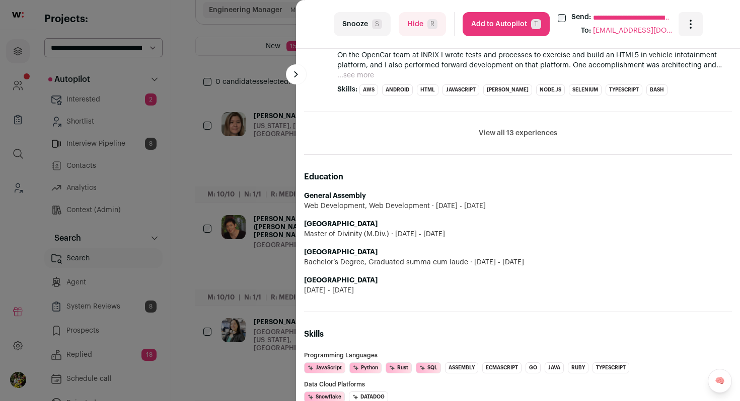
click at [517, 135] on button "View all 13 experiences" at bounding box center [517, 133] width 78 height 10
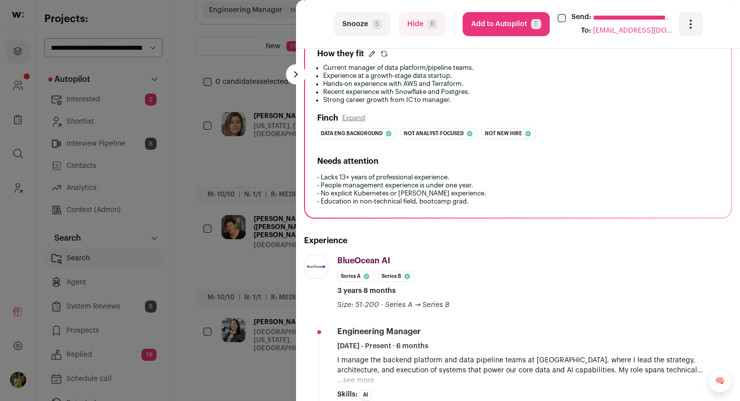
scroll to position [0, 0]
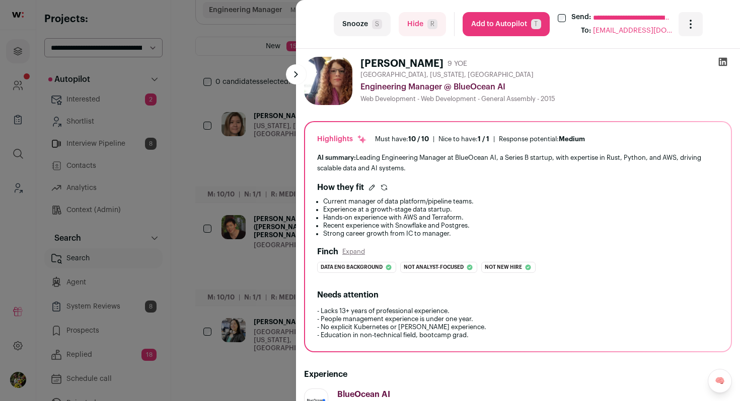
click at [421, 19] on button "Hide R" at bounding box center [421, 24] width 47 height 24
click at [231, 118] on div "**********" at bounding box center [370, 200] width 740 height 401
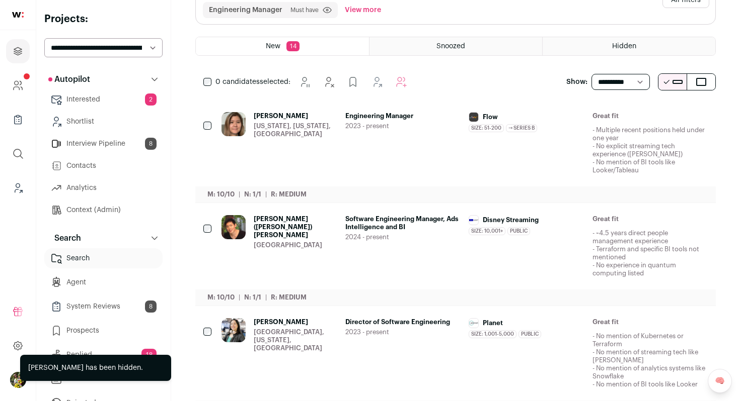
click at [231, 118] on img at bounding box center [233, 124] width 24 height 24
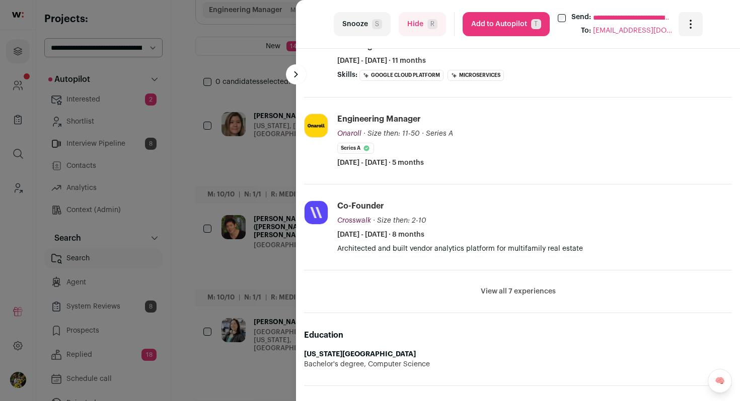
scroll to position [474, 0]
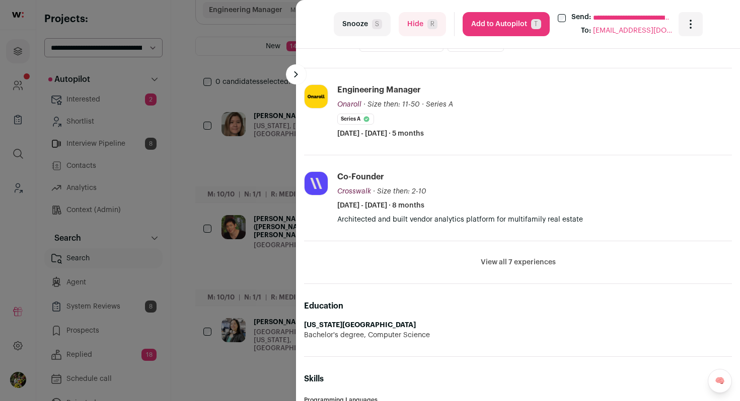
click at [494, 266] on button "View all 7 experiences" at bounding box center [517, 263] width 75 height 10
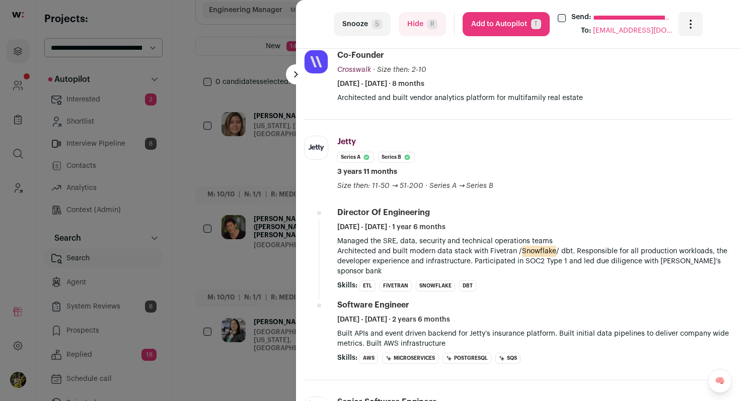
scroll to position [610, 0]
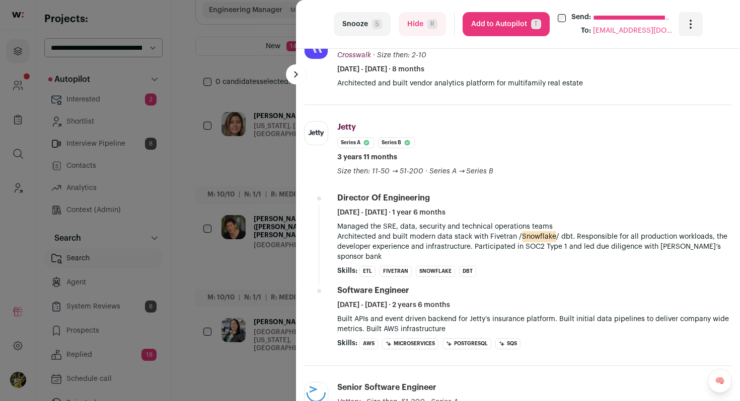
click at [419, 27] on button "Hide R" at bounding box center [421, 24] width 47 height 24
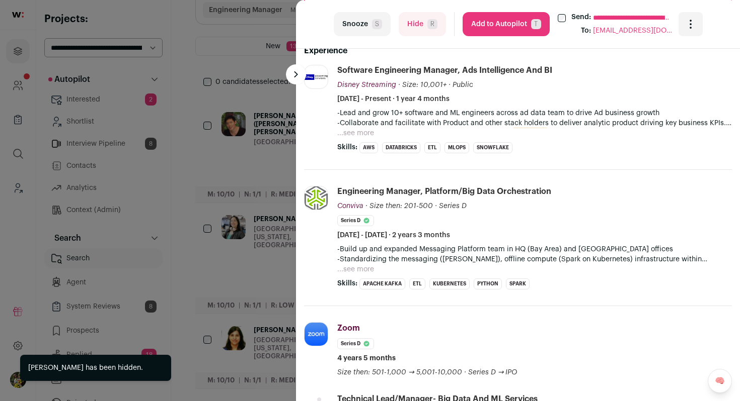
scroll to position [332, 0]
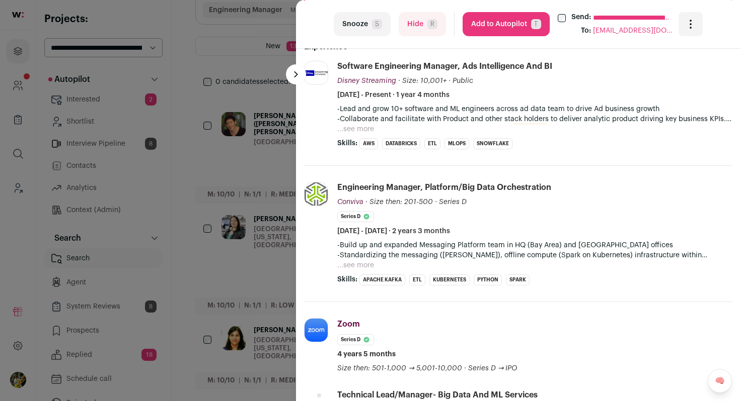
drag, startPoint x: 419, startPoint y: 24, endPoint x: 419, endPoint y: 110, distance: 86.0
click at [419, 107] on turbo-frame "**********" at bounding box center [518, 200] width 444 height 401
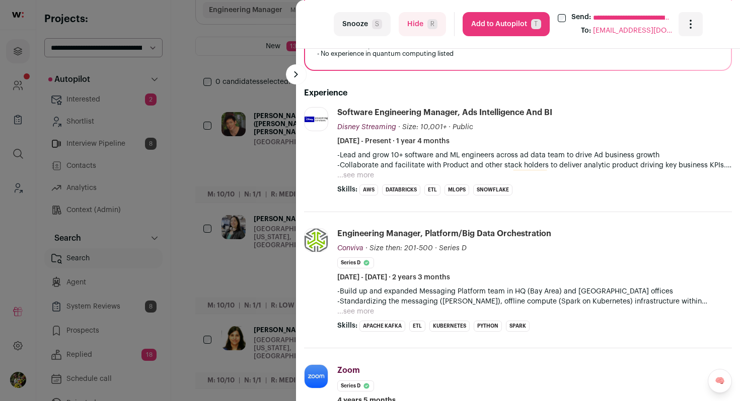
scroll to position [272, 0]
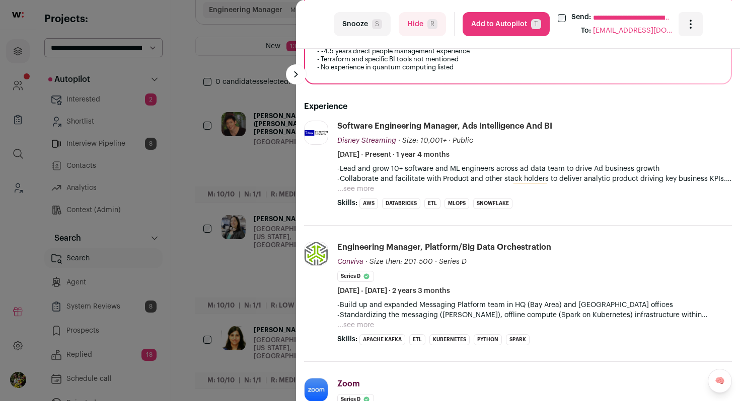
click at [432, 26] on span "R" at bounding box center [432, 24] width 10 height 10
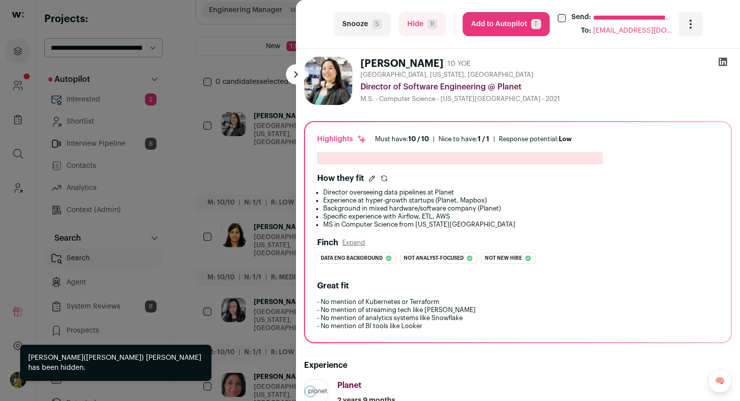
click at [226, 185] on div "**********" at bounding box center [370, 200] width 740 height 401
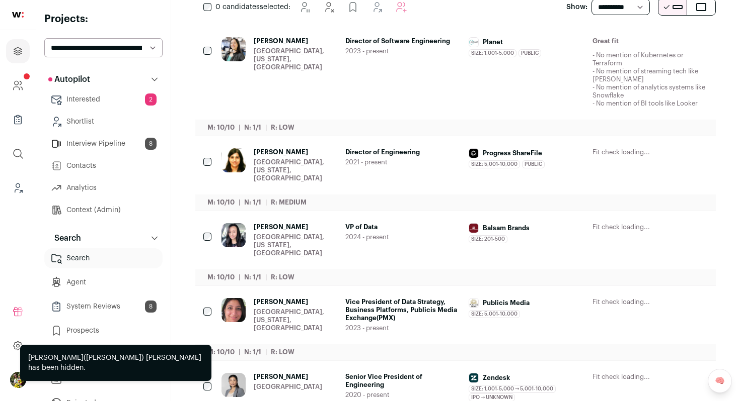
scroll to position [189, 0]
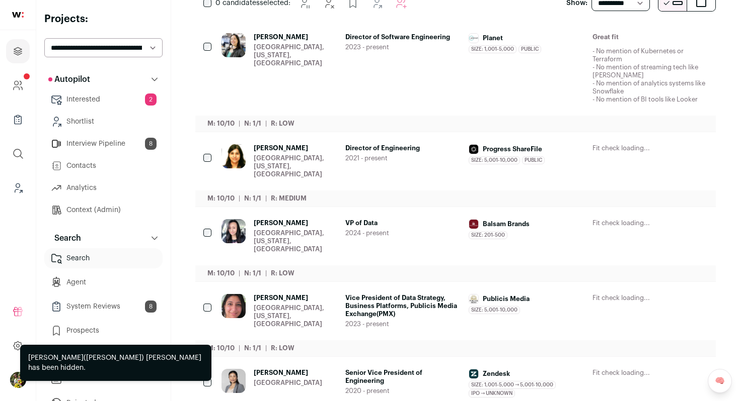
click at [335, 58] on div "[GEOGRAPHIC_DATA], [US_STATE], [GEOGRAPHIC_DATA]" at bounding box center [296, 55] width 84 height 24
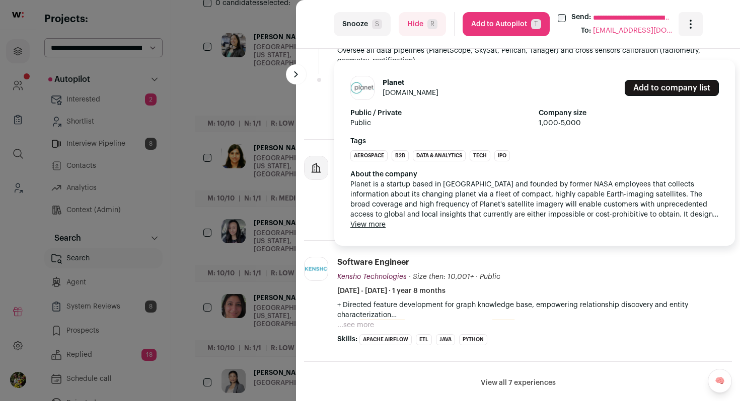
scroll to position [531, 0]
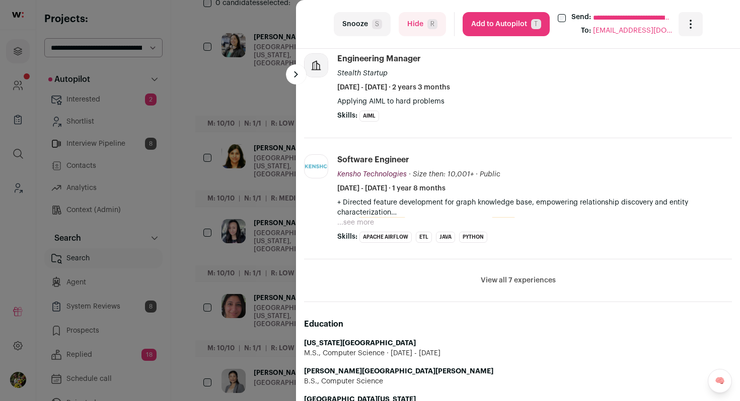
click at [510, 278] on button "View all 7 experiences" at bounding box center [517, 281] width 75 height 10
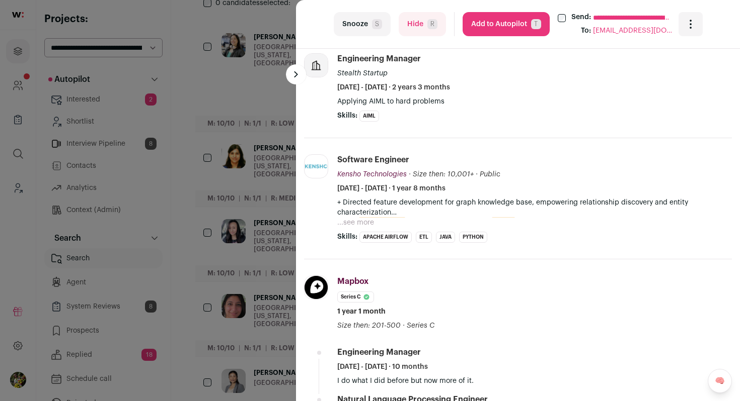
scroll to position [532, 0]
click at [518, 24] on button "Add to Autopilot T" at bounding box center [505, 24] width 87 height 24
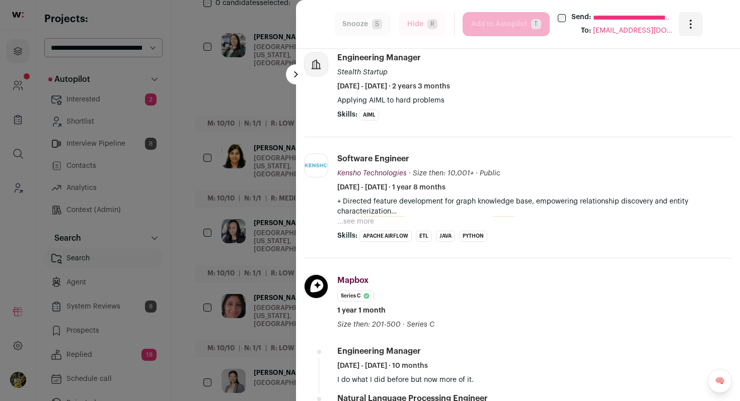
click at [248, 133] on div "**********" at bounding box center [370, 200] width 740 height 401
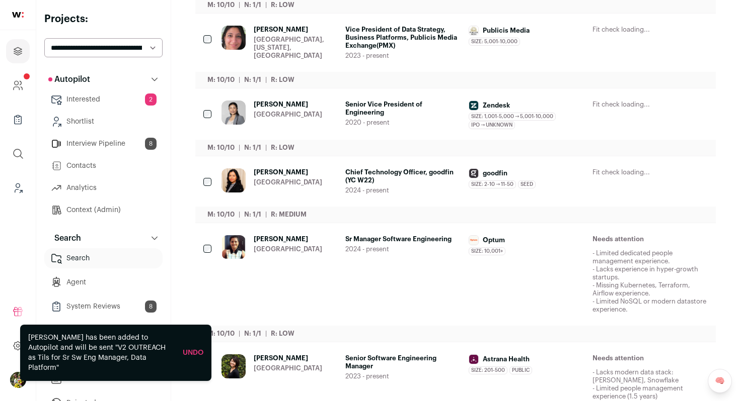
scroll to position [369, 0]
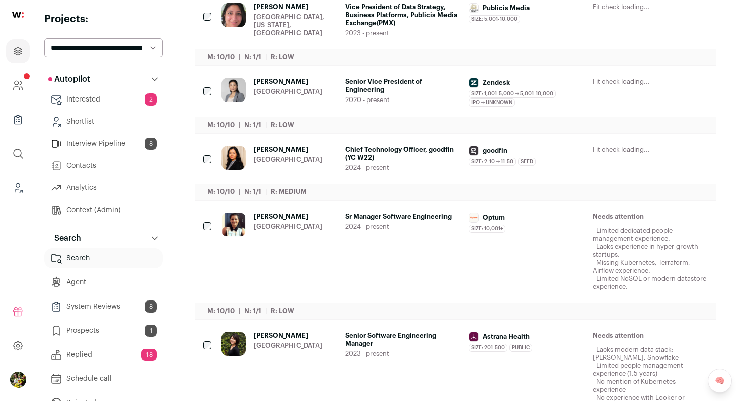
click at [438, 96] on span "2020 - present" at bounding box center [403, 100] width 116 height 8
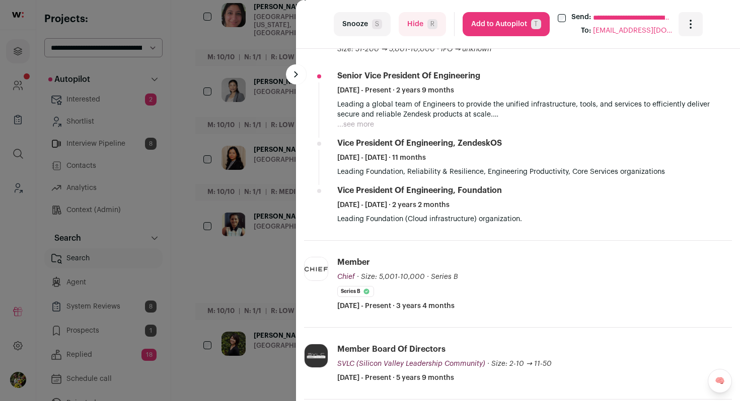
scroll to position [359, 0]
click at [426, 31] on button "Hide R" at bounding box center [421, 24] width 47 height 24
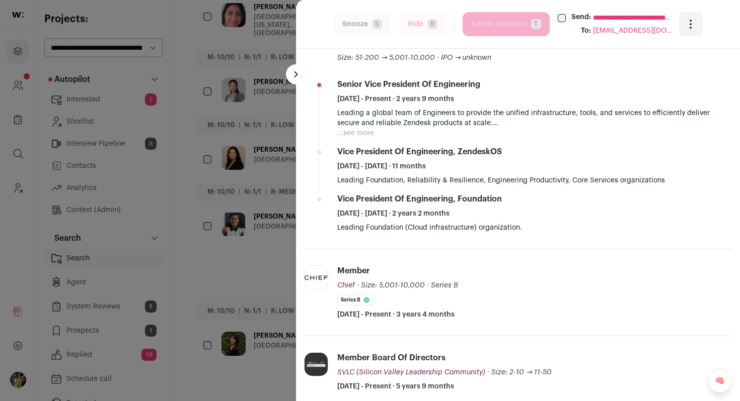
scroll to position [368, 0]
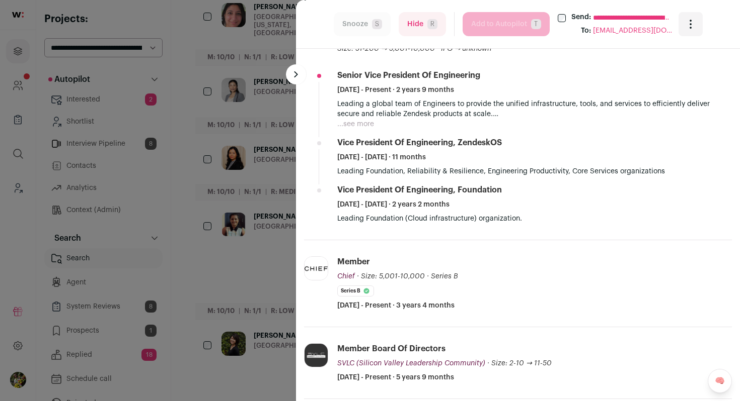
click at [258, 171] on div "**********" at bounding box center [370, 200] width 740 height 401
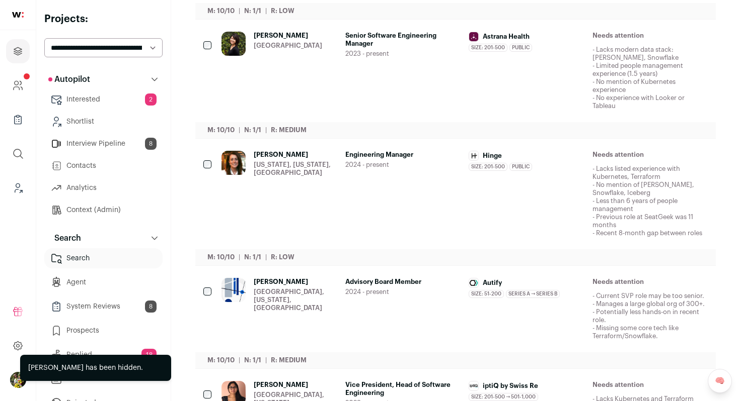
scroll to position [602, 0]
click at [262, 163] on div "[PERSON_NAME] [US_STATE], [US_STATE], [GEOGRAPHIC_DATA]" at bounding box center [296, 193] width 84 height 87
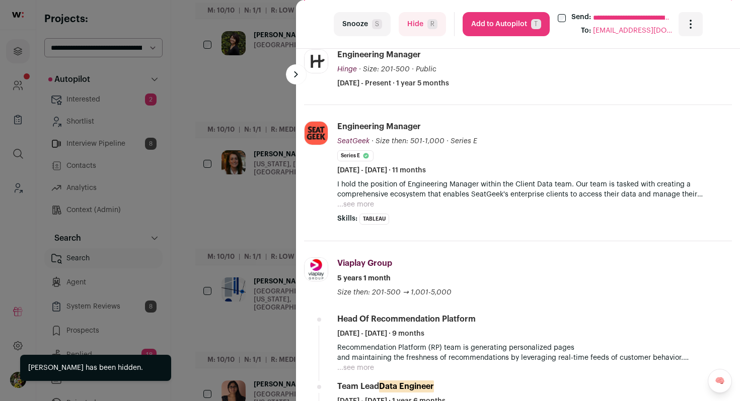
scroll to position [349, 0]
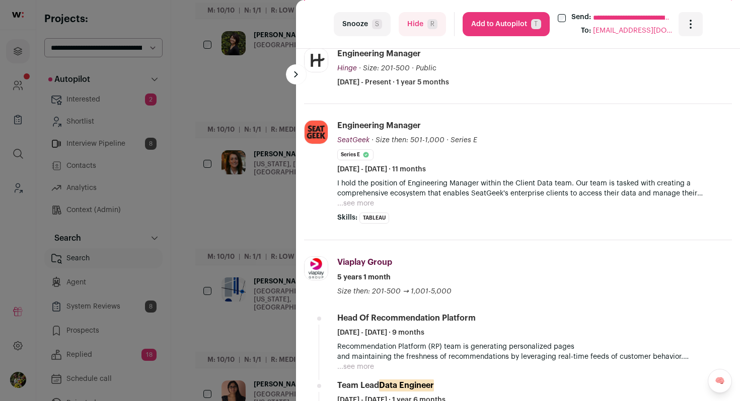
click at [365, 201] on button "...see more" at bounding box center [355, 204] width 37 height 10
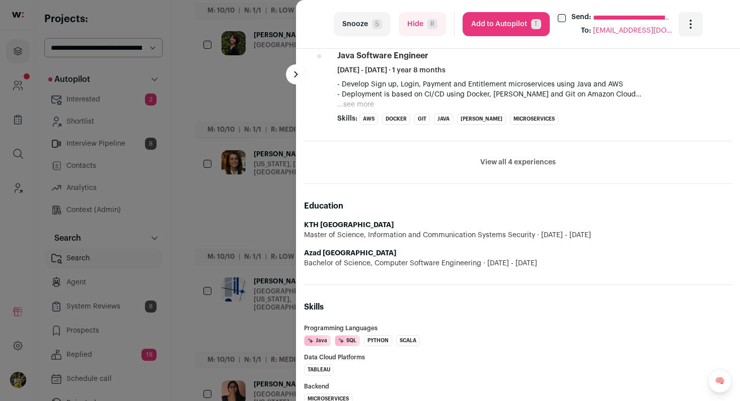
scroll to position [952, 0]
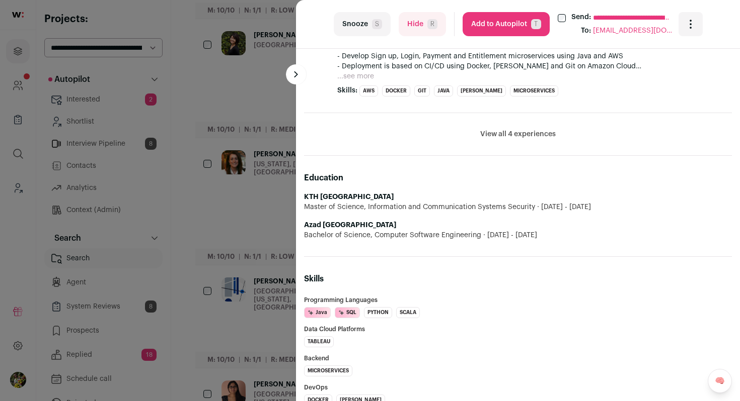
click at [491, 129] on button "View all 4 experiences" at bounding box center [517, 134] width 75 height 10
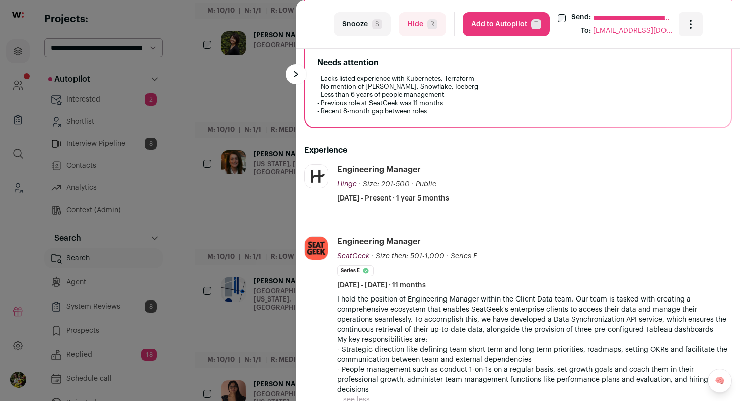
scroll to position [230, 0]
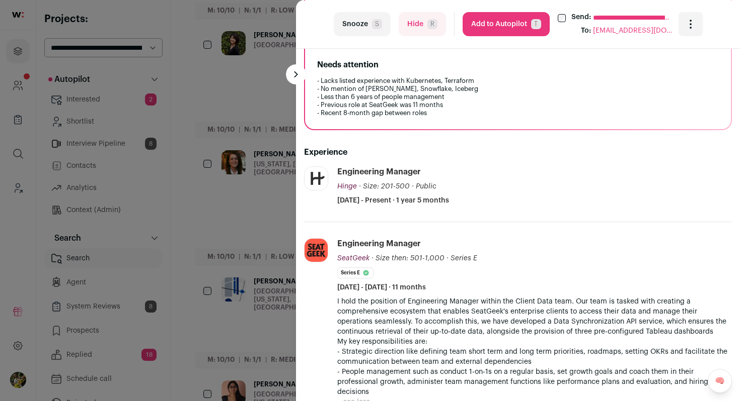
click at [418, 25] on button "Hide R" at bounding box center [421, 24] width 47 height 24
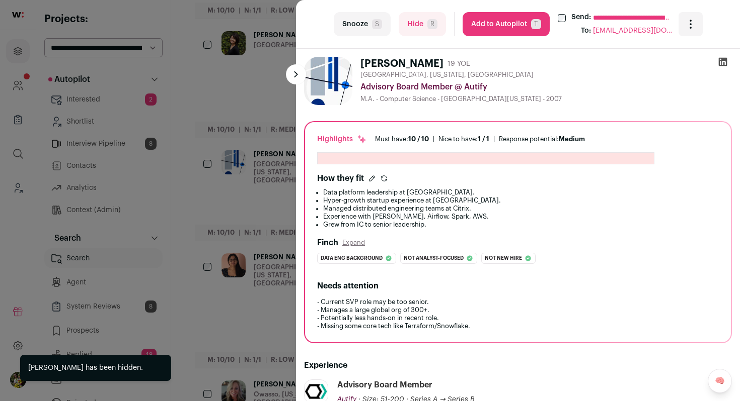
click at [254, 171] on div "**********" at bounding box center [370, 200] width 740 height 401
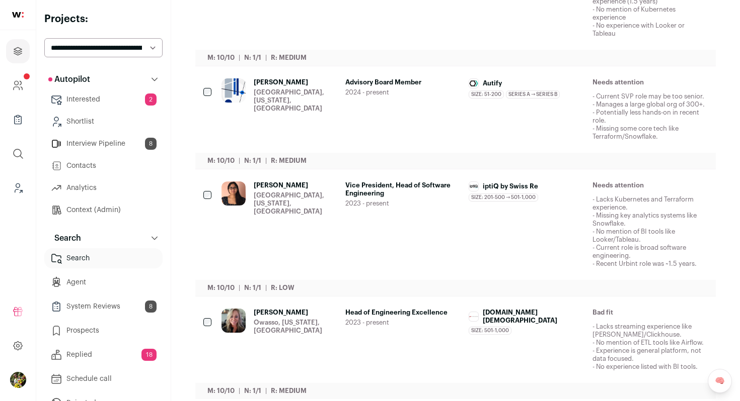
scroll to position [0, 0]
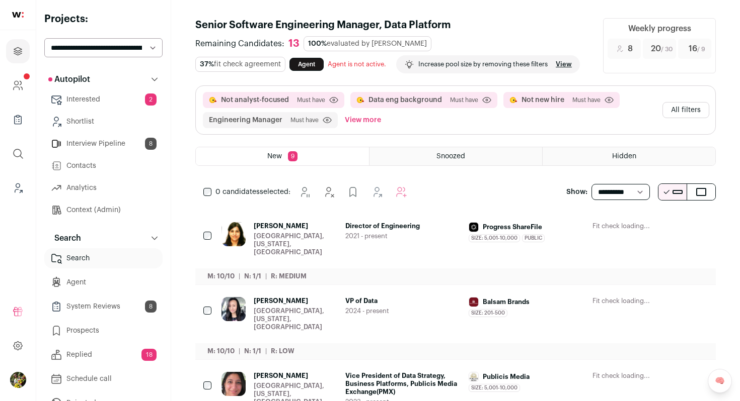
click at [697, 107] on button "All filters" at bounding box center [685, 110] width 47 height 16
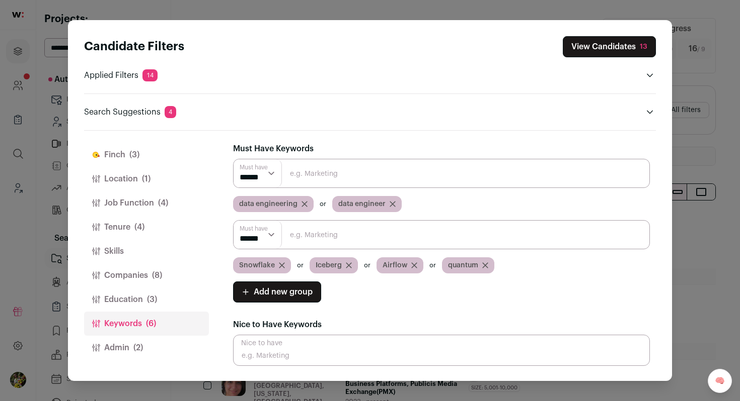
click at [280, 265] on icon "Close modal via background" at bounding box center [281, 265] width 5 height 5
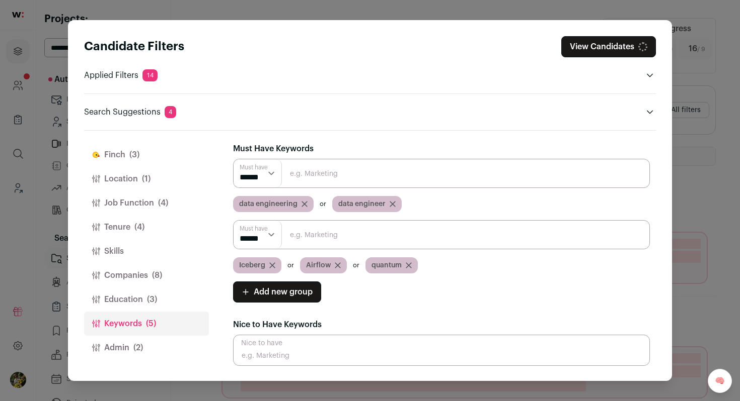
click at [280, 265] on div "Iceberg" at bounding box center [257, 266] width 48 height 16
click at [273, 265] on icon "Close modal via background" at bounding box center [272, 266] width 6 height 6
click at [268, 266] on icon "Close modal via background" at bounding box center [271, 266] width 6 height 6
click at [272, 266] on div "quantum" at bounding box center [259, 266] width 52 height 16
click at [276, 266] on icon "Close modal via background" at bounding box center [276, 265] width 5 height 5
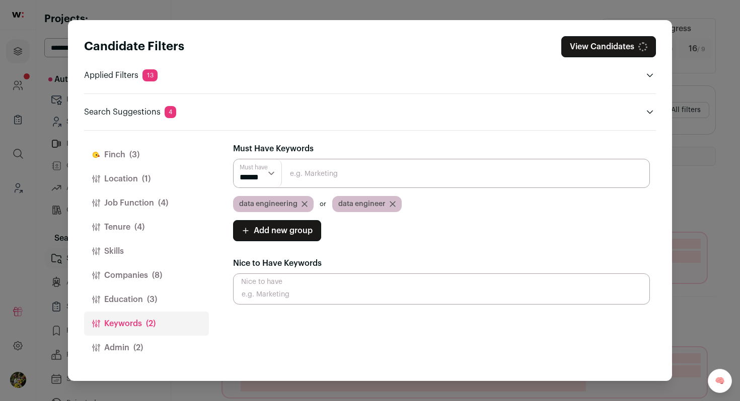
click at [157, 345] on button "Admin (2)" at bounding box center [146, 348] width 125 height 24
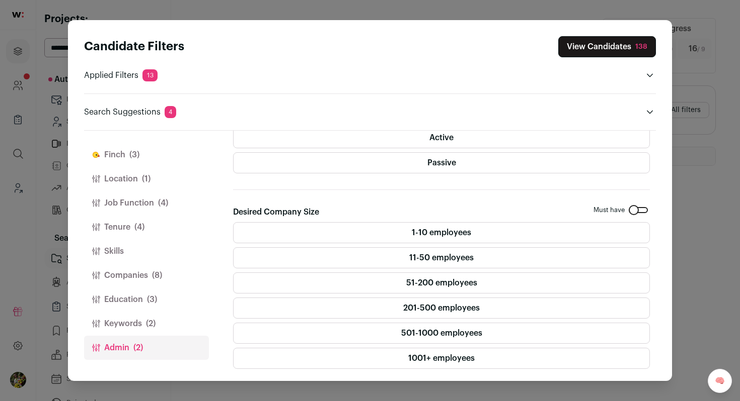
click at [150, 152] on button "[PERSON_NAME] (3)" at bounding box center [146, 155] width 125 height 24
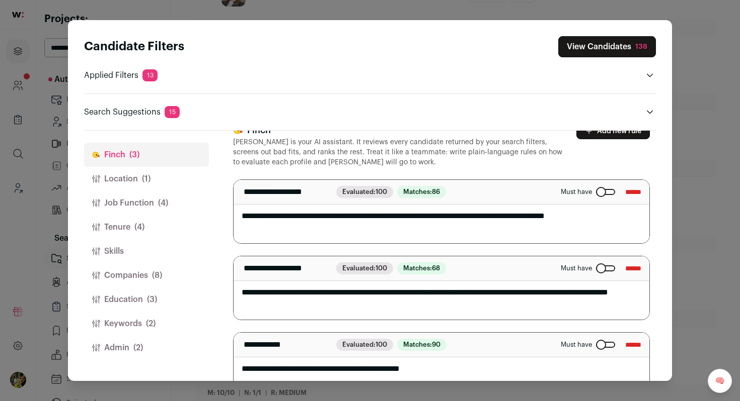
scroll to position [47, 0]
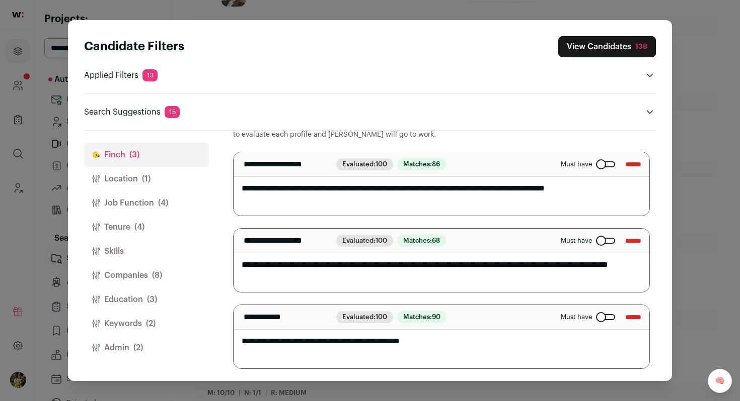
click at [415, 281] on textarea "**********" at bounding box center [441, 260] width 416 height 63
click at [498, 348] on textarea "**********" at bounding box center [441, 336] width 416 height 63
click at [503, 288] on textarea "**********" at bounding box center [441, 260] width 416 height 63
click at [503, 200] on textarea "**********" at bounding box center [441, 183] width 416 height 63
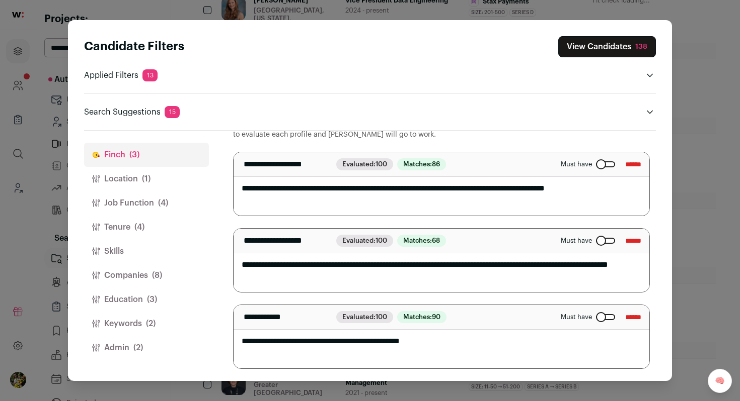
scroll to position [433, 0]
click at [574, 38] on button "View Candidates 138" at bounding box center [607, 46] width 98 height 21
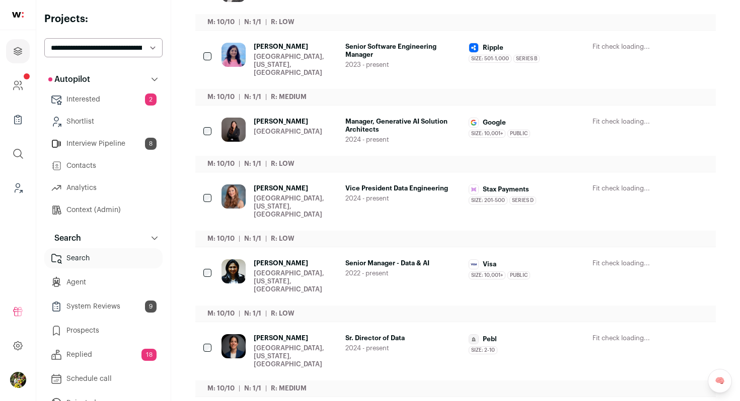
scroll to position [193, 0]
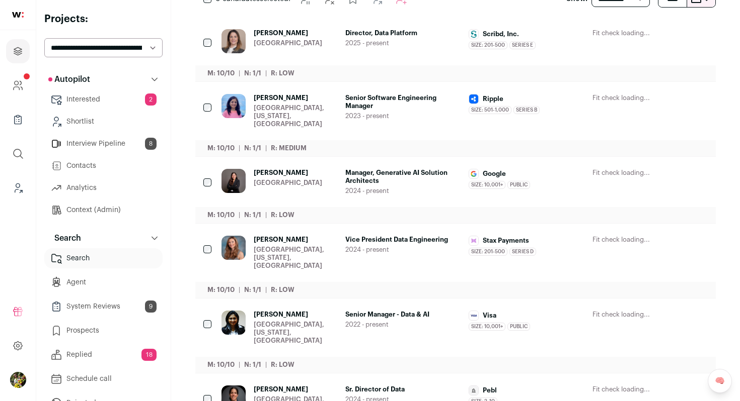
click at [531, 96] on div "[PERSON_NAME] [GEOGRAPHIC_DATA], [US_STATE], [GEOGRAPHIC_DATA] Senior Software …" at bounding box center [455, 119] width 520 height 74
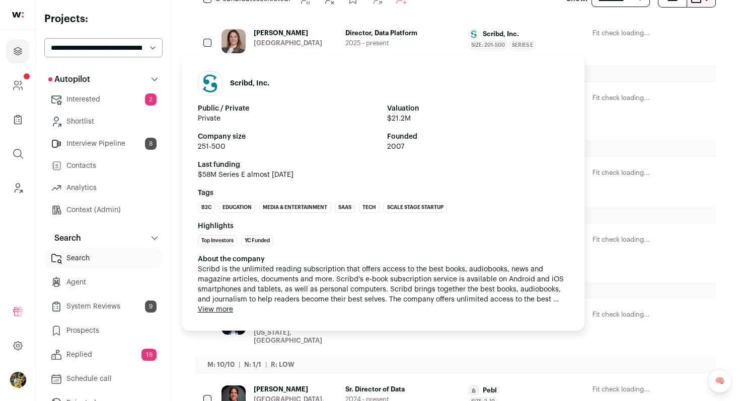
click at [505, 33] on span "Scribd, Inc." at bounding box center [500, 34] width 36 height 8
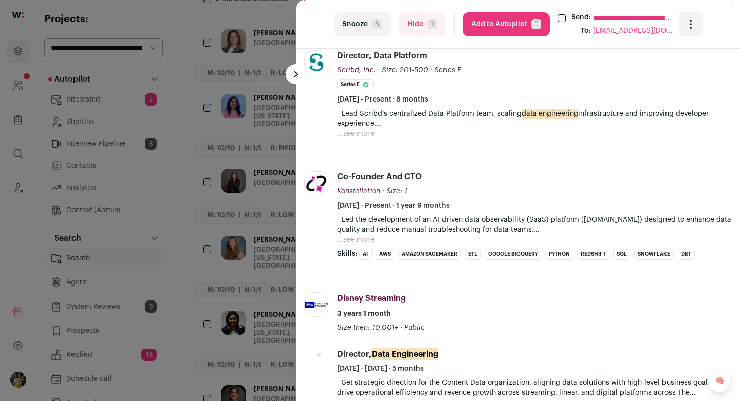
scroll to position [346, 0]
click at [430, 24] on span "R" at bounding box center [432, 24] width 10 height 10
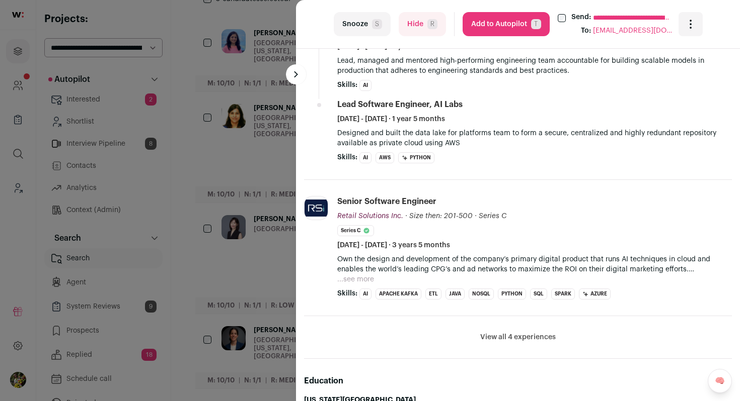
scroll to position [641, 0]
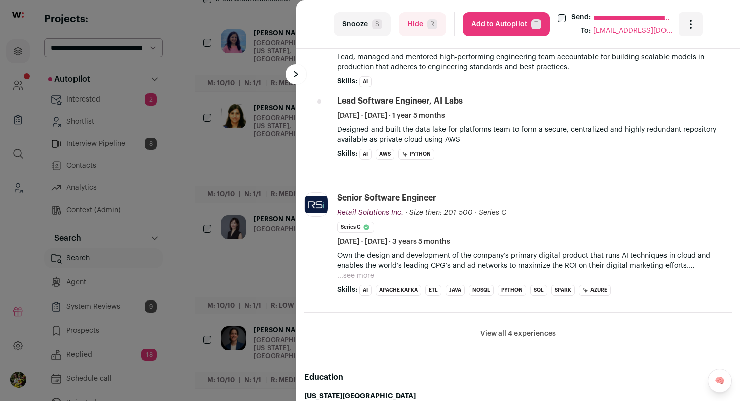
click at [520, 338] on button "View all 4 experiences" at bounding box center [517, 334] width 75 height 10
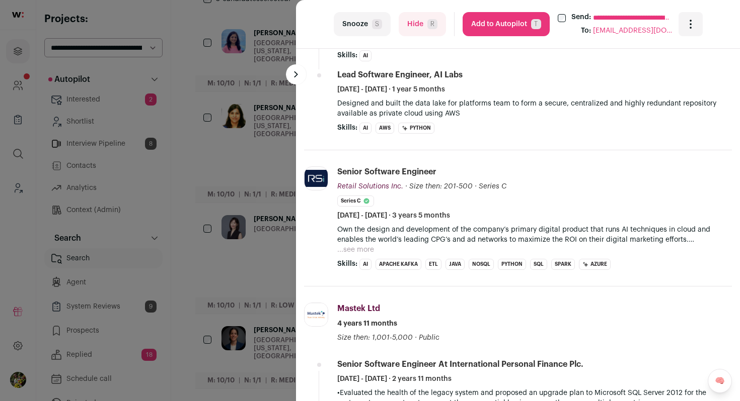
scroll to position [660, 0]
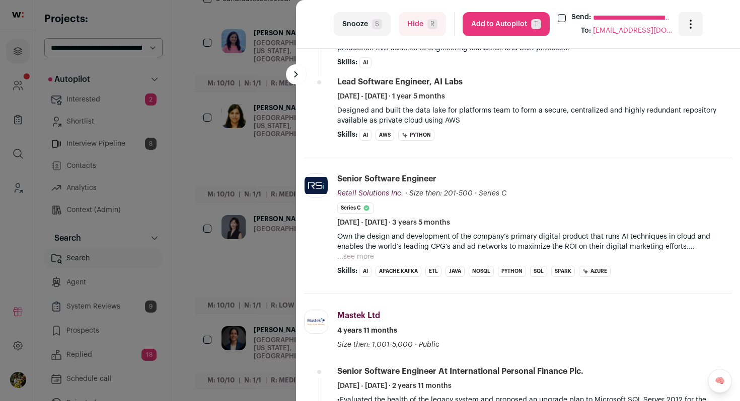
click at [366, 259] on button "...see more" at bounding box center [355, 257] width 37 height 10
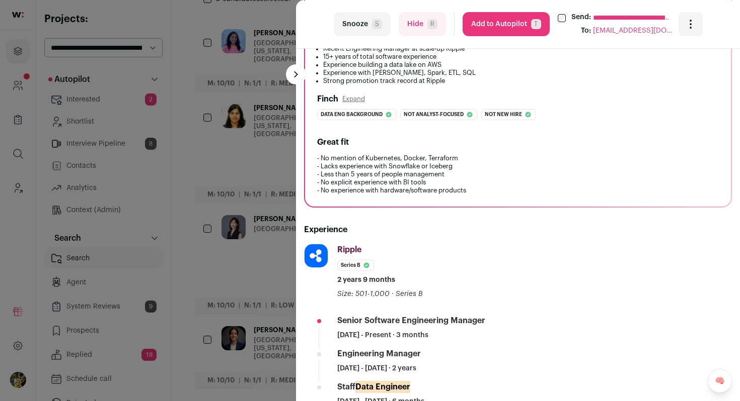
scroll to position [95, 0]
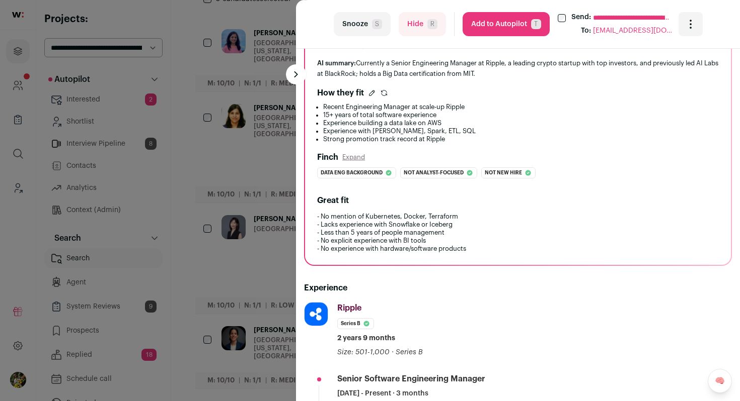
click at [490, 32] on button "Add to Autopilot T" at bounding box center [505, 24] width 87 height 24
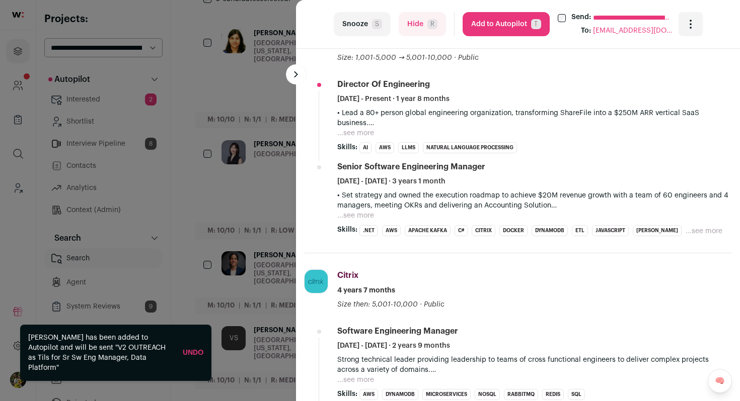
scroll to position [369, 0]
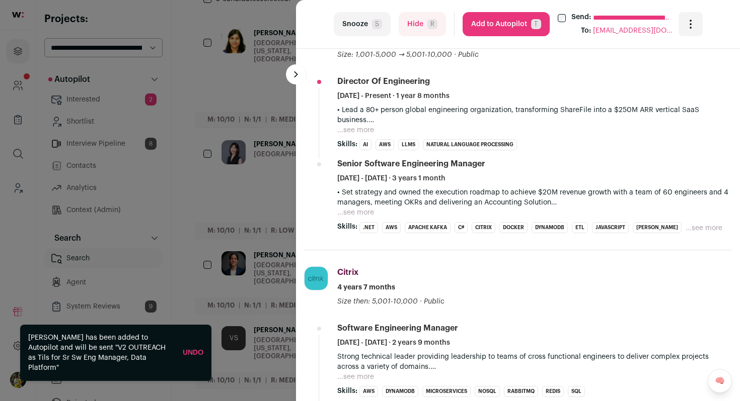
click at [358, 136] on li "Director of Engineering [DATE] - Present · 1 year 8 months • Lead a 80+ person …" at bounding box center [534, 113] width 394 height 74
click at [359, 133] on button "...see more" at bounding box center [355, 130] width 37 height 10
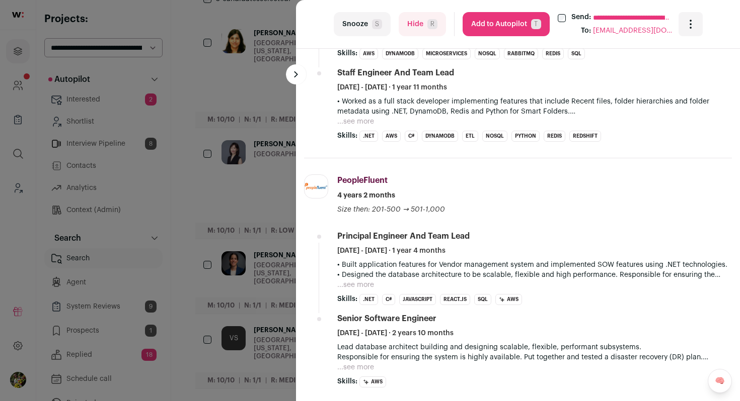
scroll to position [921, 0]
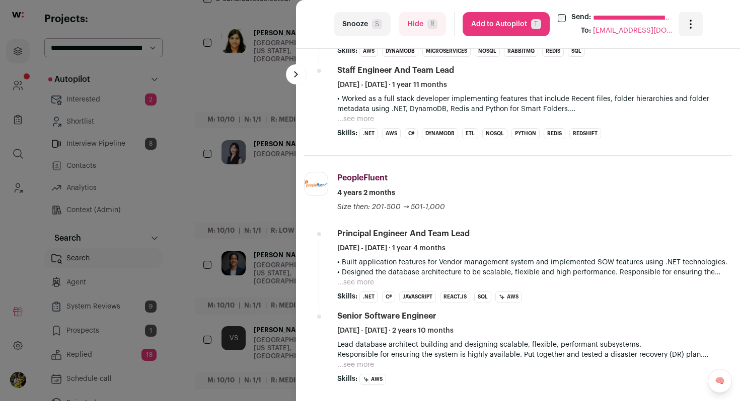
click at [416, 18] on button "Hide R" at bounding box center [421, 24] width 47 height 24
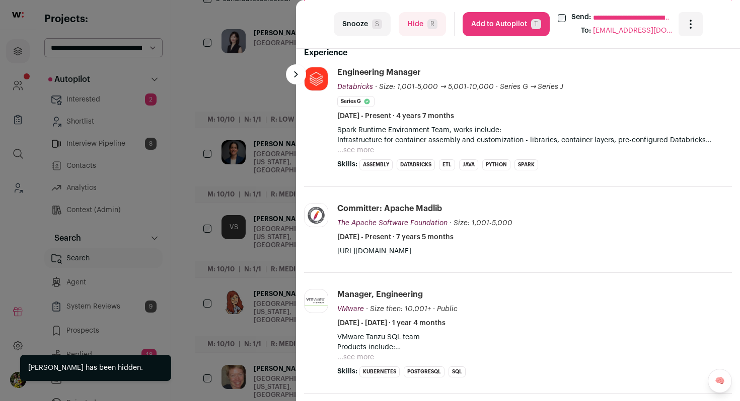
scroll to position [328, 0]
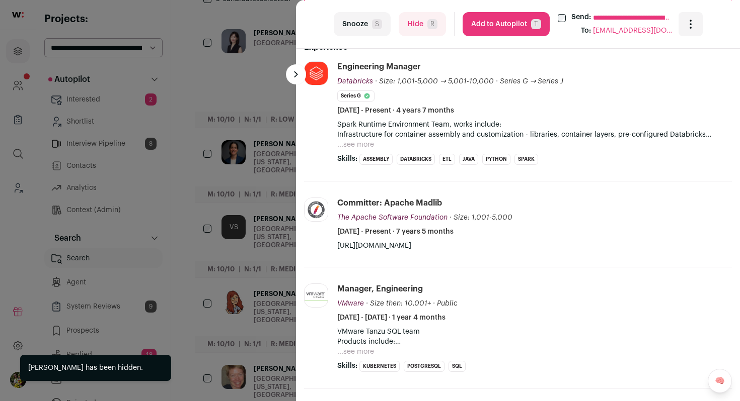
click at [356, 148] on button "...see more" at bounding box center [355, 145] width 37 height 10
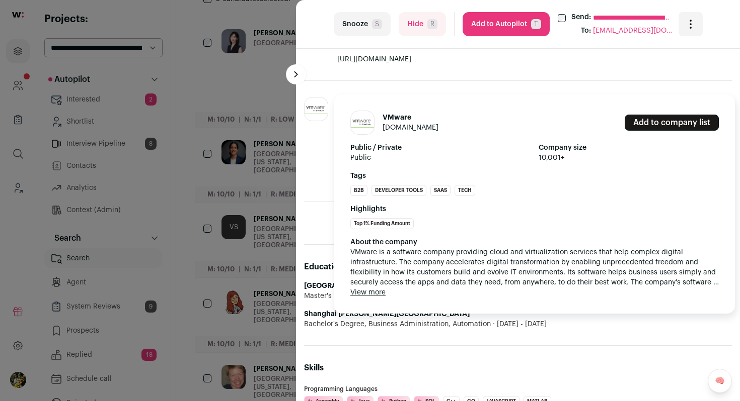
scroll to position [558, 0]
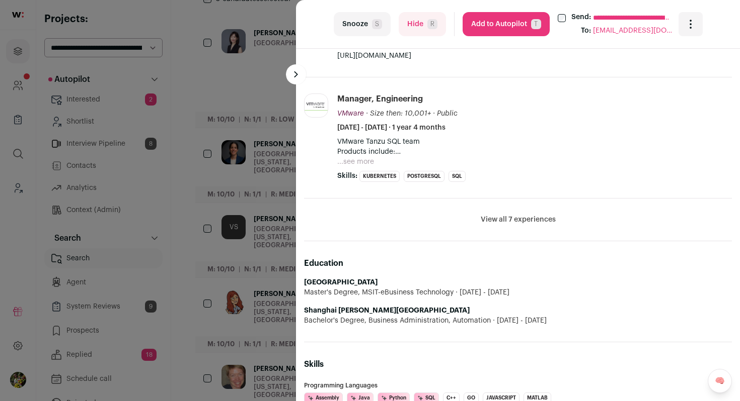
click at [365, 160] on button "...see more" at bounding box center [355, 162] width 37 height 10
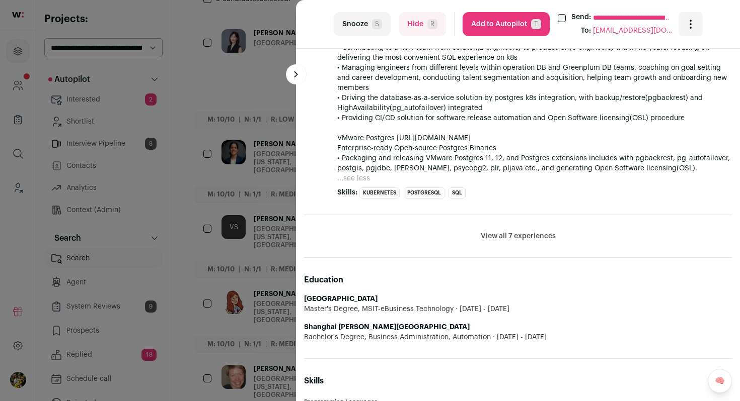
scroll to position [694, 0]
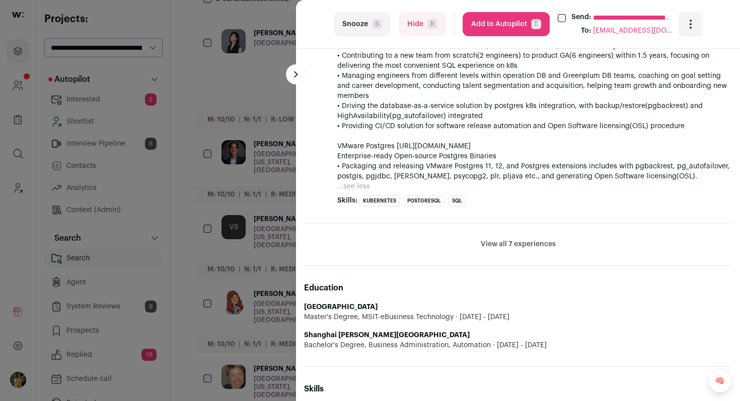
click at [499, 242] on button "View all 7 experiences" at bounding box center [517, 244] width 75 height 10
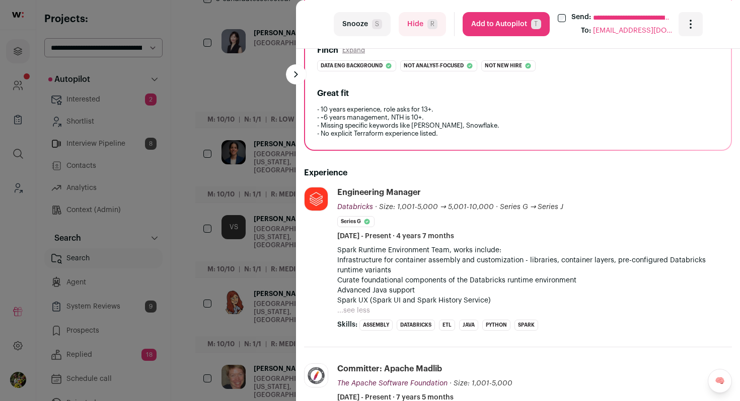
scroll to position [0, 0]
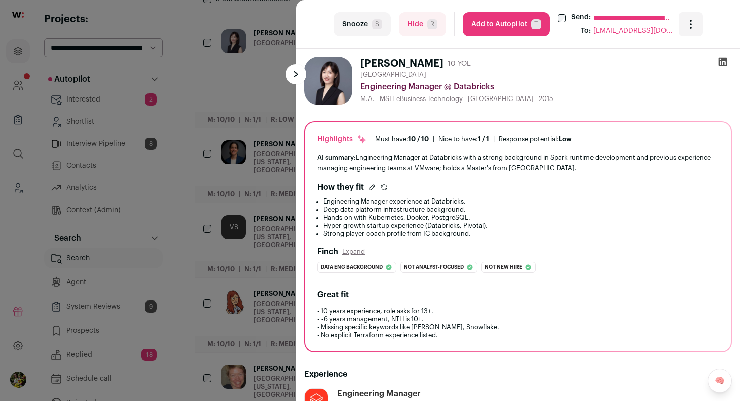
click at [722, 63] on icon at bounding box center [722, 62] width 10 height 10
click at [421, 34] on button "Hide R" at bounding box center [421, 24] width 47 height 24
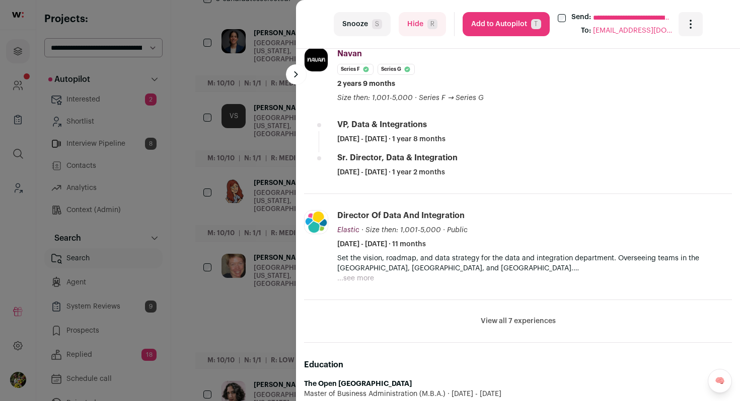
scroll to position [417, 0]
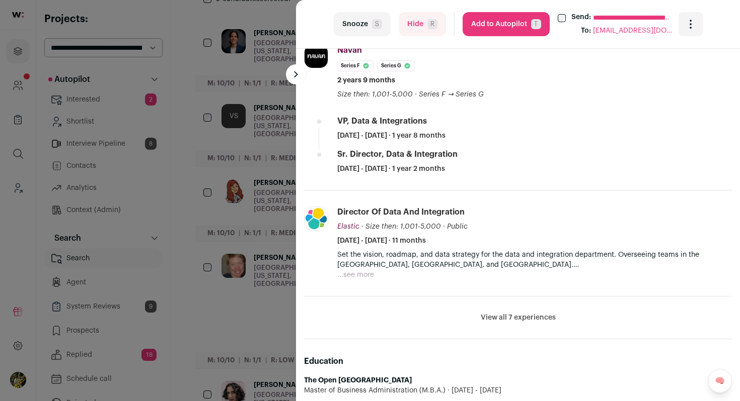
click at [493, 314] on button "View all 7 experiences" at bounding box center [517, 318] width 75 height 10
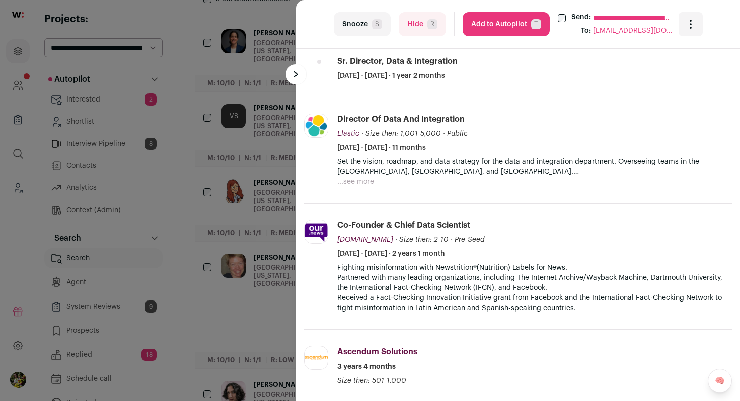
scroll to position [556, 0]
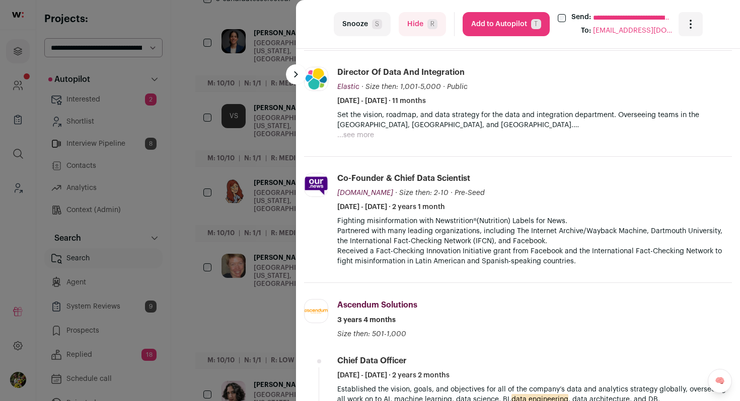
click at [361, 134] on button "...see more" at bounding box center [355, 135] width 37 height 10
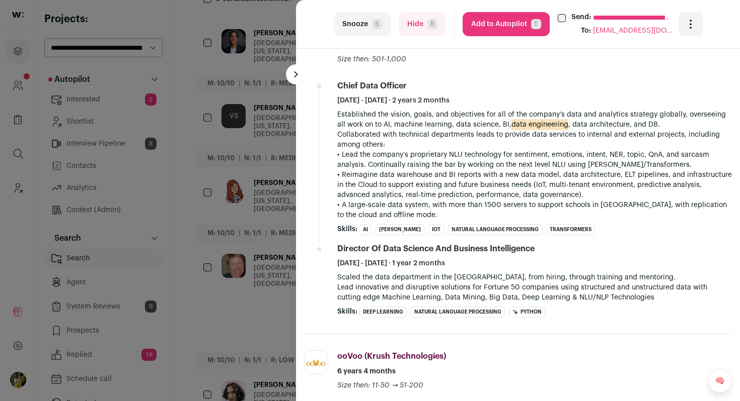
scroll to position [916, 0]
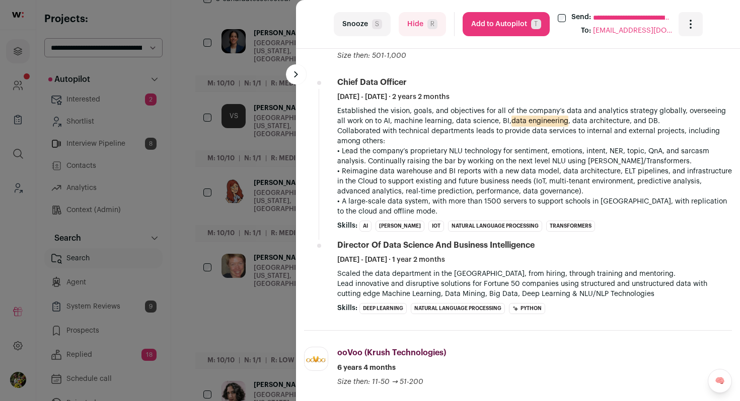
click at [470, 26] on button "Add to Autopilot T" at bounding box center [505, 24] width 87 height 24
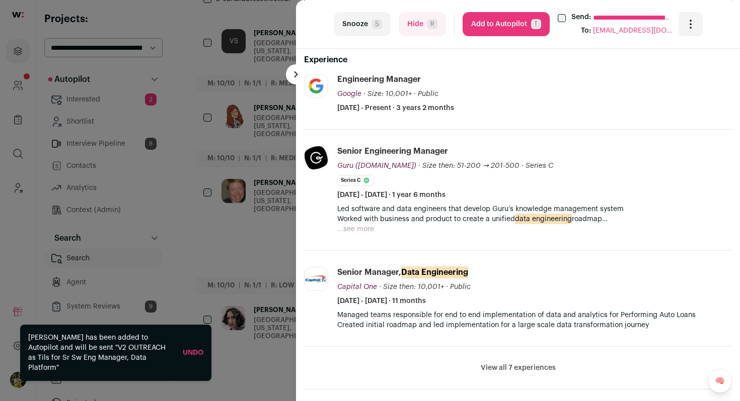
scroll to position [331, 0]
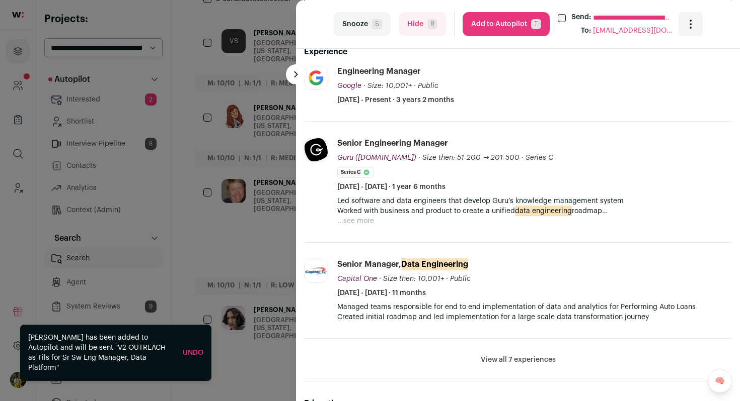
click at [371, 220] on button "...see more" at bounding box center [355, 221] width 37 height 10
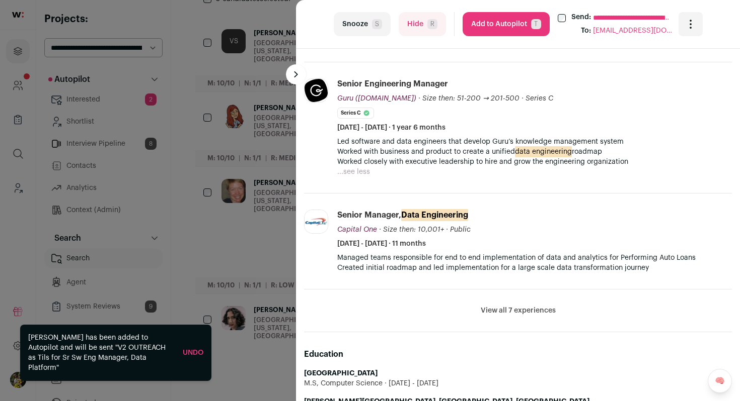
scroll to position [394, 0]
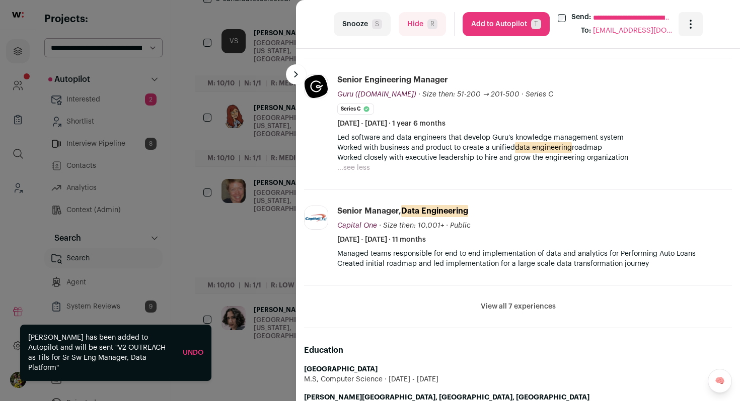
click at [519, 309] on button "View all 7 experiences" at bounding box center [517, 307] width 75 height 10
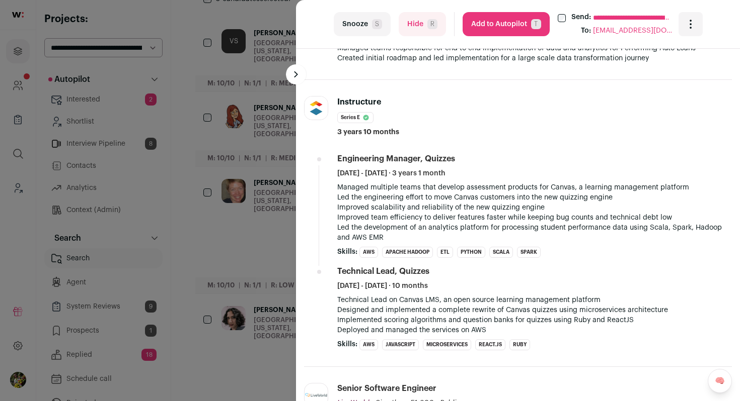
scroll to position [625, 0]
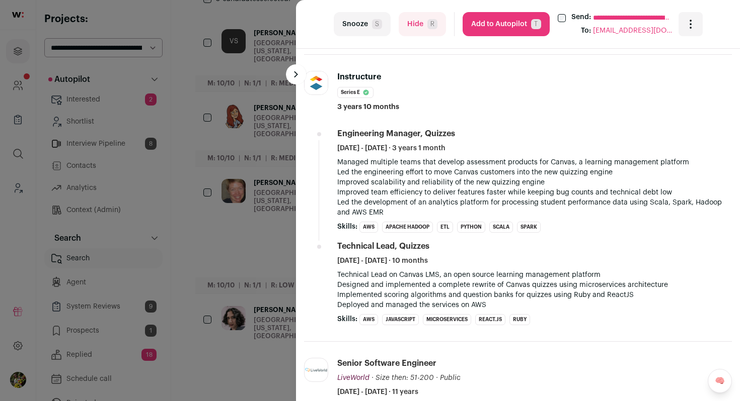
click at [511, 21] on button "Add to Autopilot T" at bounding box center [505, 24] width 87 height 24
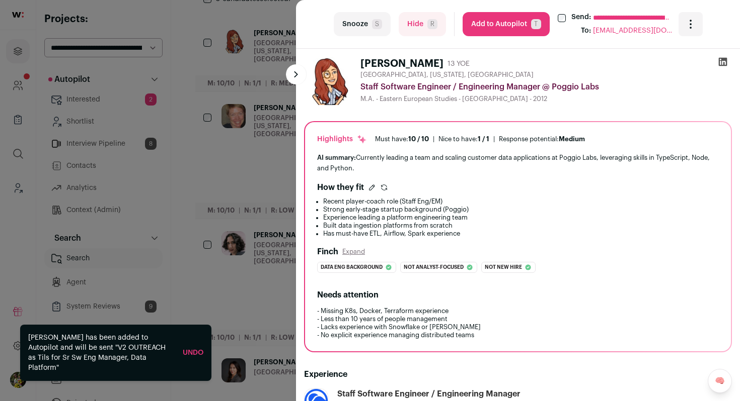
click at [268, 107] on div "**********" at bounding box center [370, 200] width 740 height 401
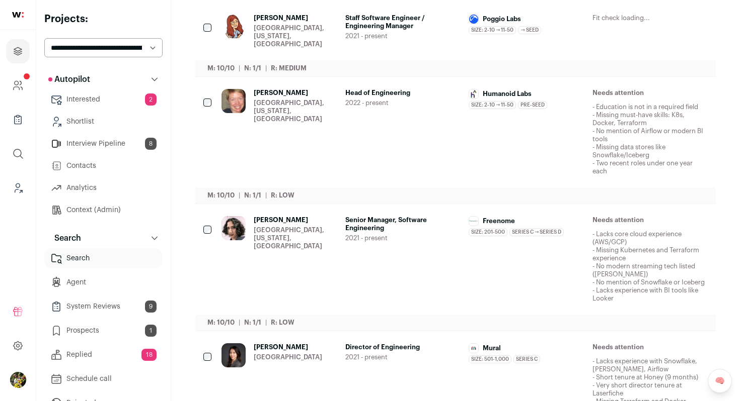
scroll to position [211, 0]
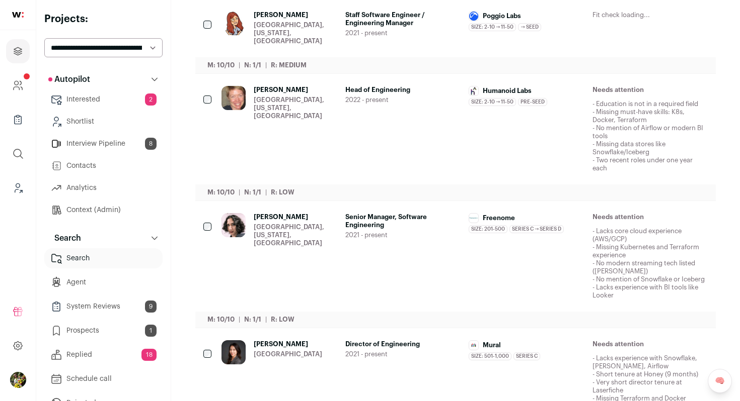
click at [445, 31] on span "2021 - present" at bounding box center [403, 33] width 116 height 8
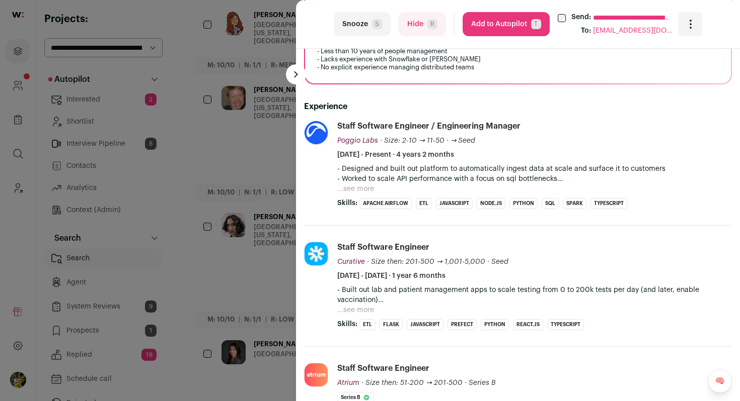
scroll to position [269, 0]
click at [362, 187] on button "...see more" at bounding box center [355, 188] width 37 height 10
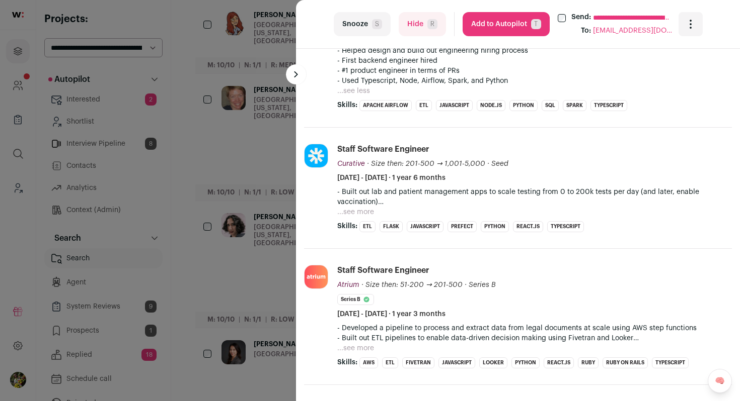
scroll to position [438, 0]
click at [356, 206] on p "- Built out lab and patient management apps to scale testing from 0 to 200k tes…" at bounding box center [534, 196] width 394 height 20
click at [356, 209] on button "...see more" at bounding box center [355, 211] width 37 height 10
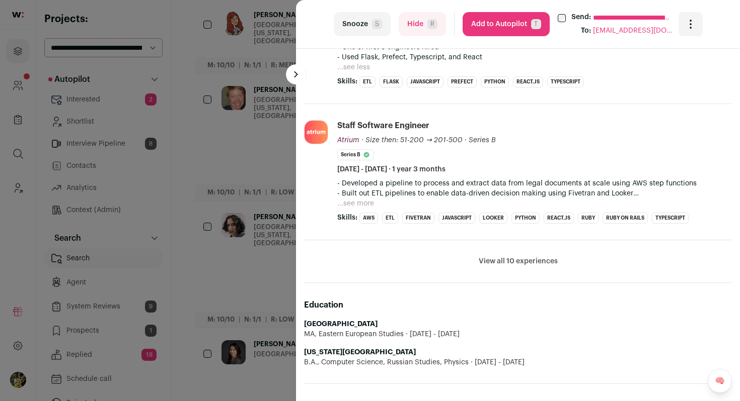
click at [357, 206] on button "...see more" at bounding box center [355, 204] width 37 height 10
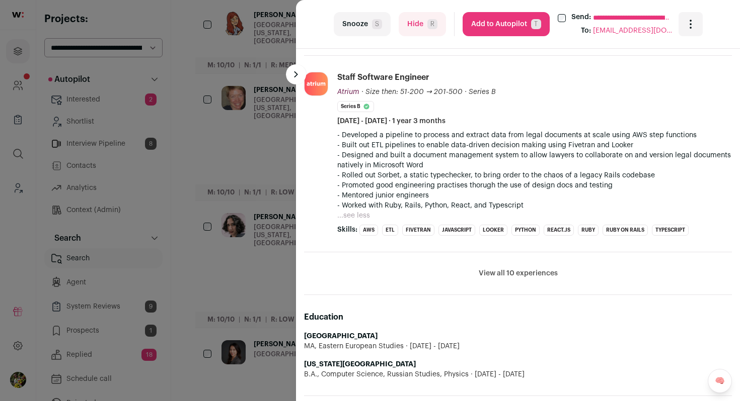
scroll to position [714, 0]
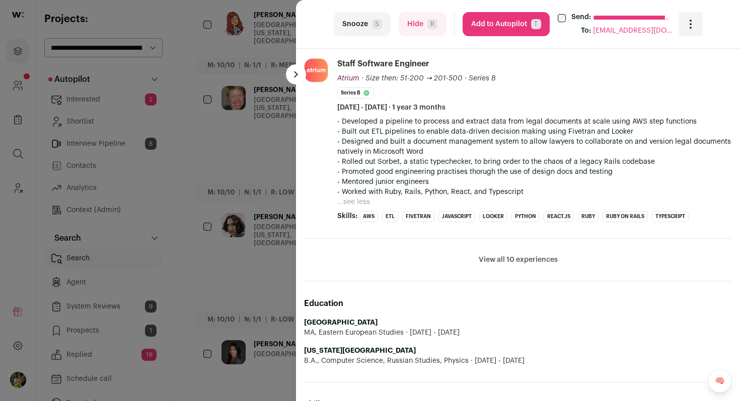
click at [492, 262] on button "View all 10 experiences" at bounding box center [517, 260] width 79 height 10
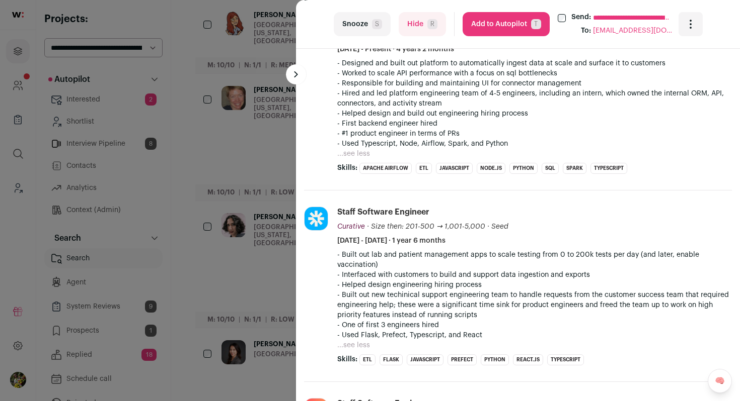
scroll to position [375, 0]
click at [421, 28] on button "Hide R" at bounding box center [421, 24] width 47 height 24
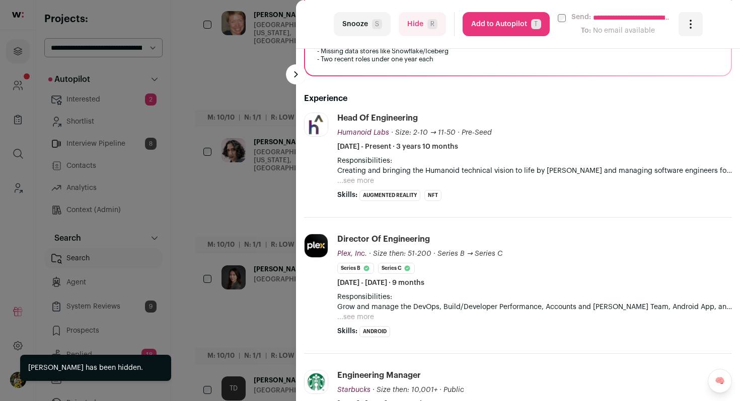
scroll to position [304, 0]
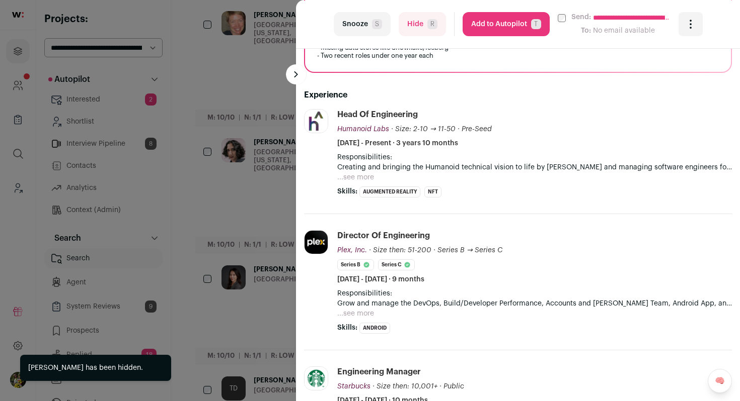
click at [365, 177] on button "...see more" at bounding box center [355, 178] width 37 height 10
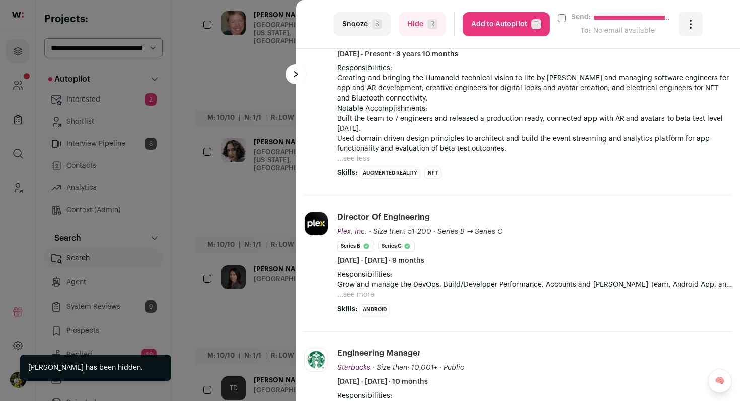
scroll to position [394, 0]
